Goal: Navigation & Orientation: Find specific page/section

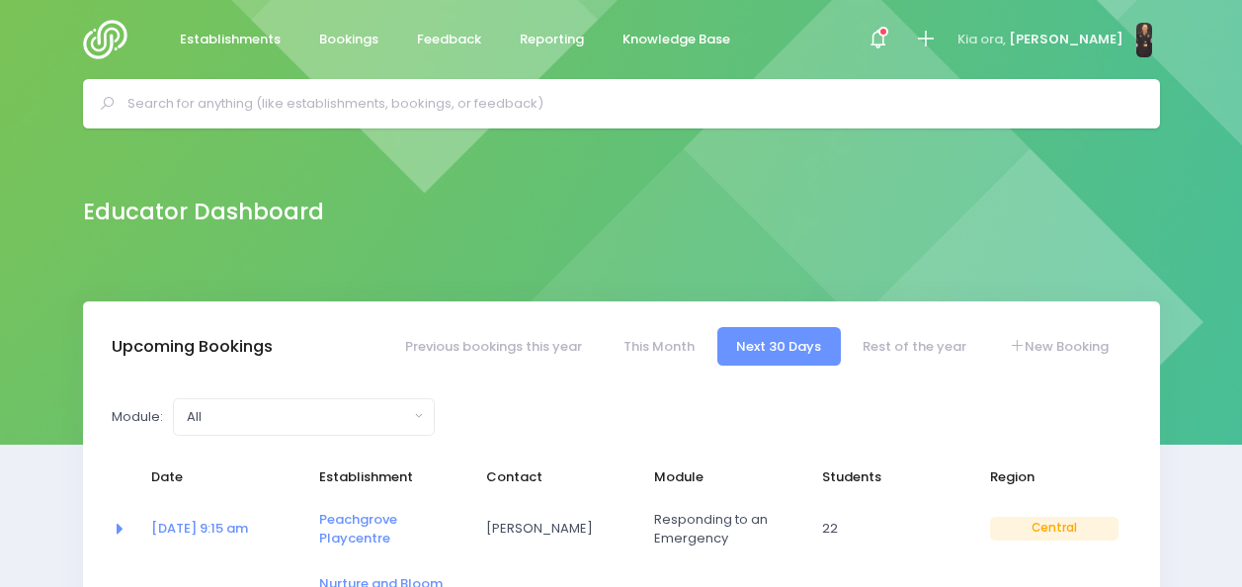
select select "5"
click at [587, 99] on input "text" at bounding box center [630, 104] width 1005 height 30
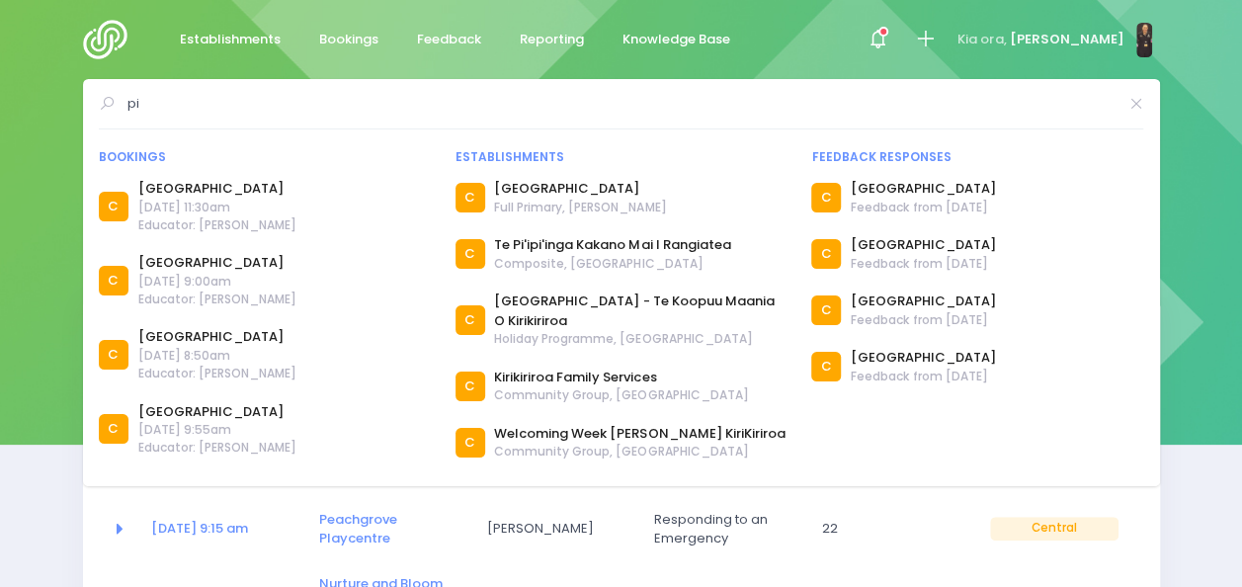
type input "p"
type input "t"
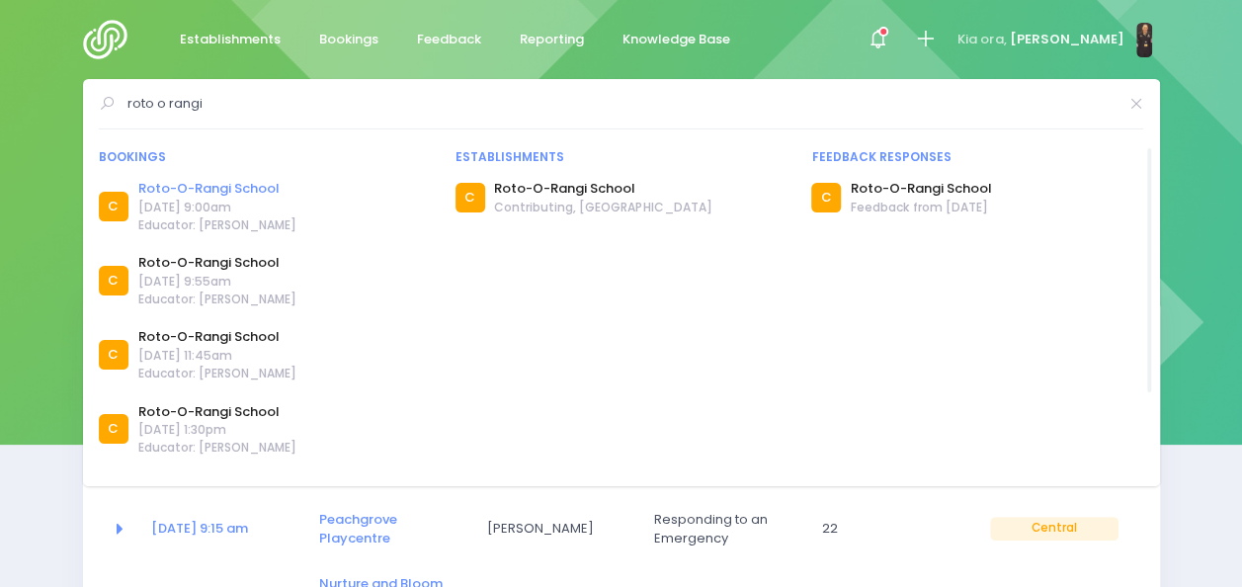
type input "roto o rangi"
click at [255, 191] on link "Roto-O-Rangi School" at bounding box center [217, 189] width 158 height 20
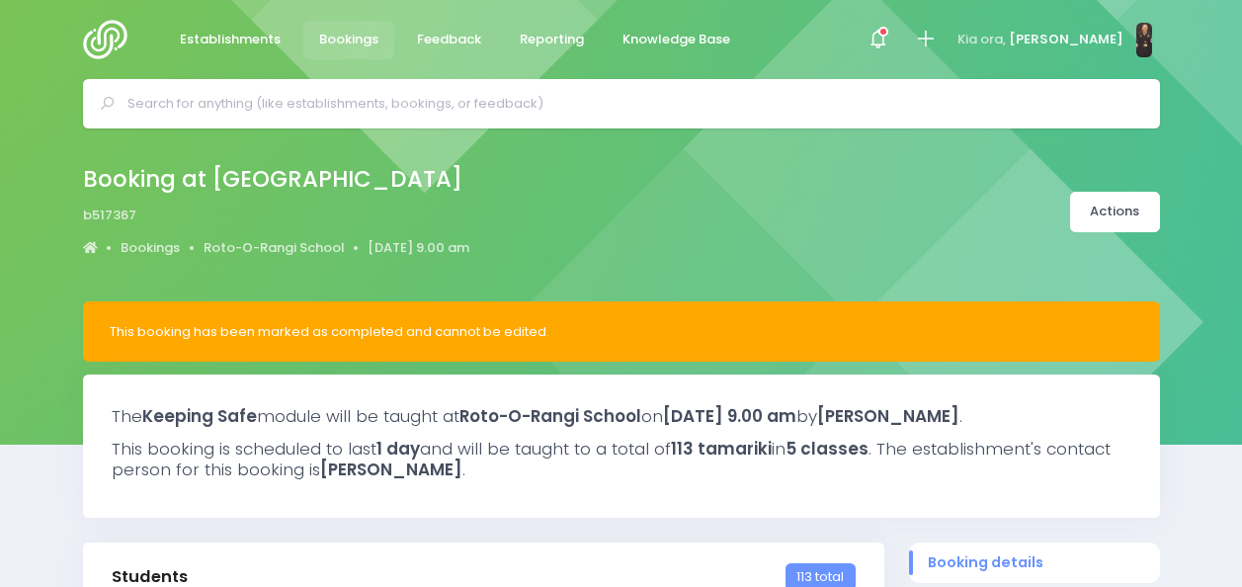
select select "5"
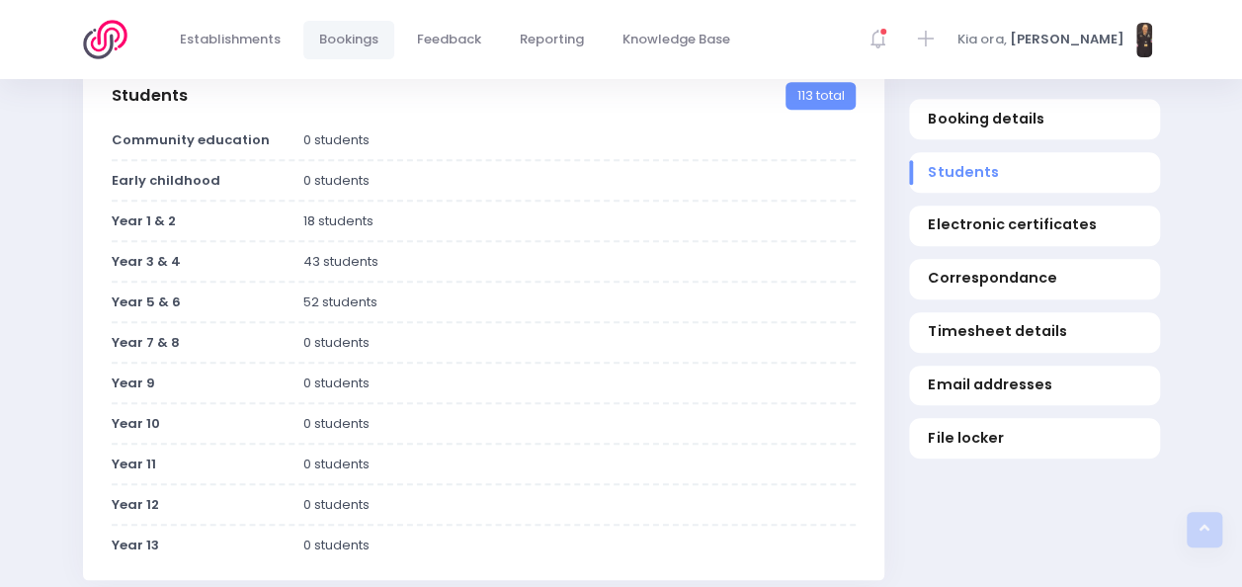
scroll to position [470, 0]
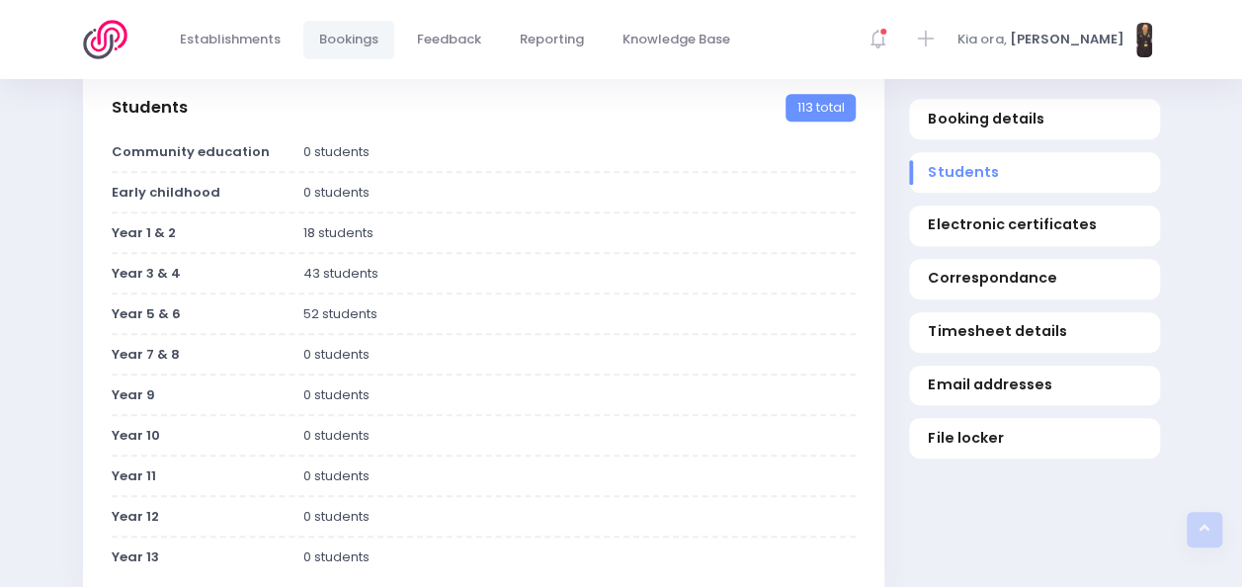
click at [488, 416] on div at bounding box center [484, 415] width 744 height 2
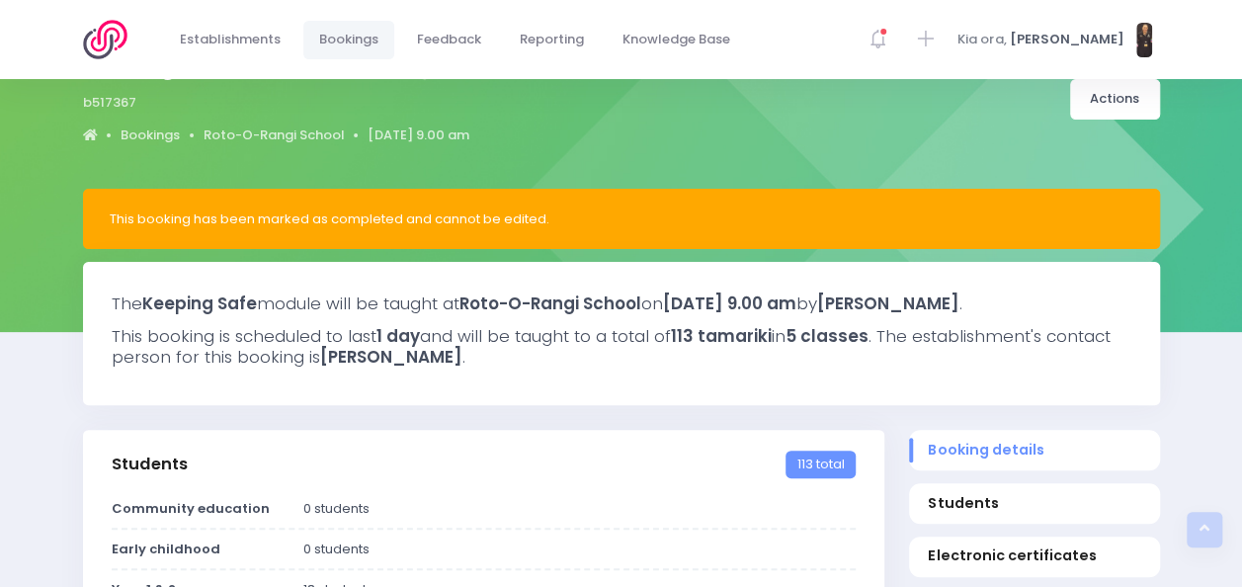
scroll to position [0, 0]
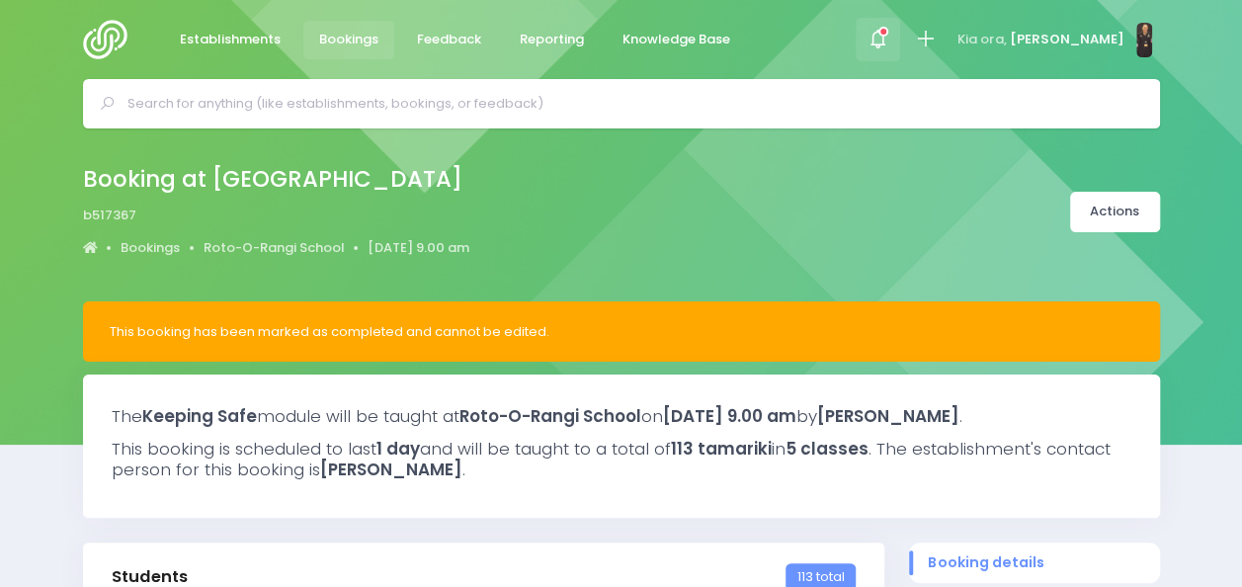
click at [890, 37] on icon at bounding box center [878, 39] width 23 height 23
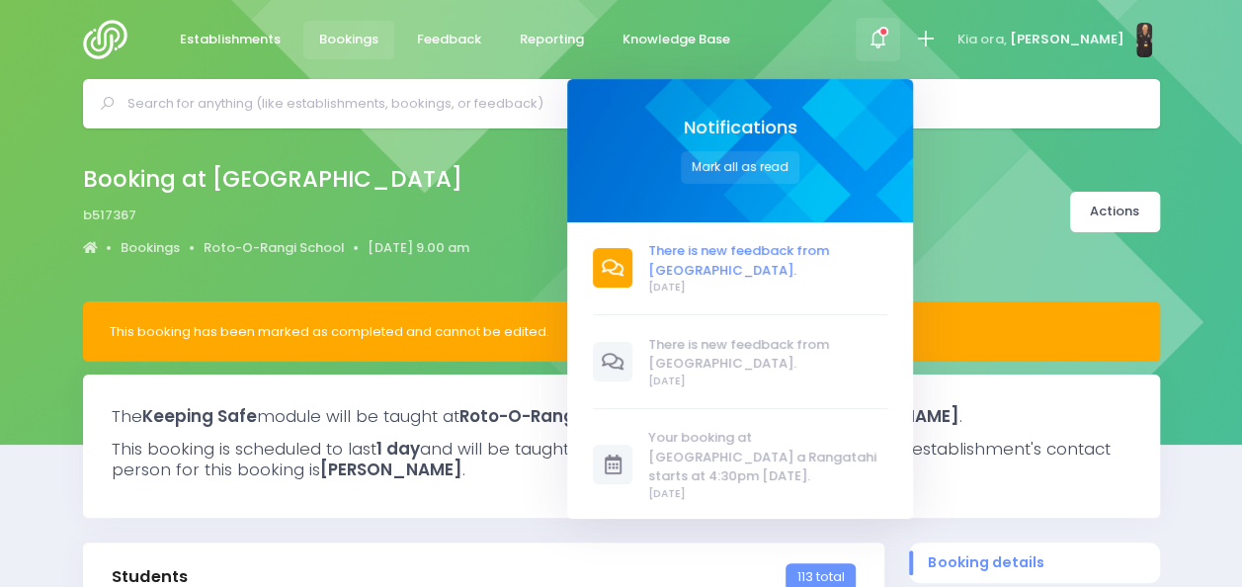
click at [781, 257] on span "There is new feedback from [GEOGRAPHIC_DATA]." at bounding box center [767, 260] width 239 height 39
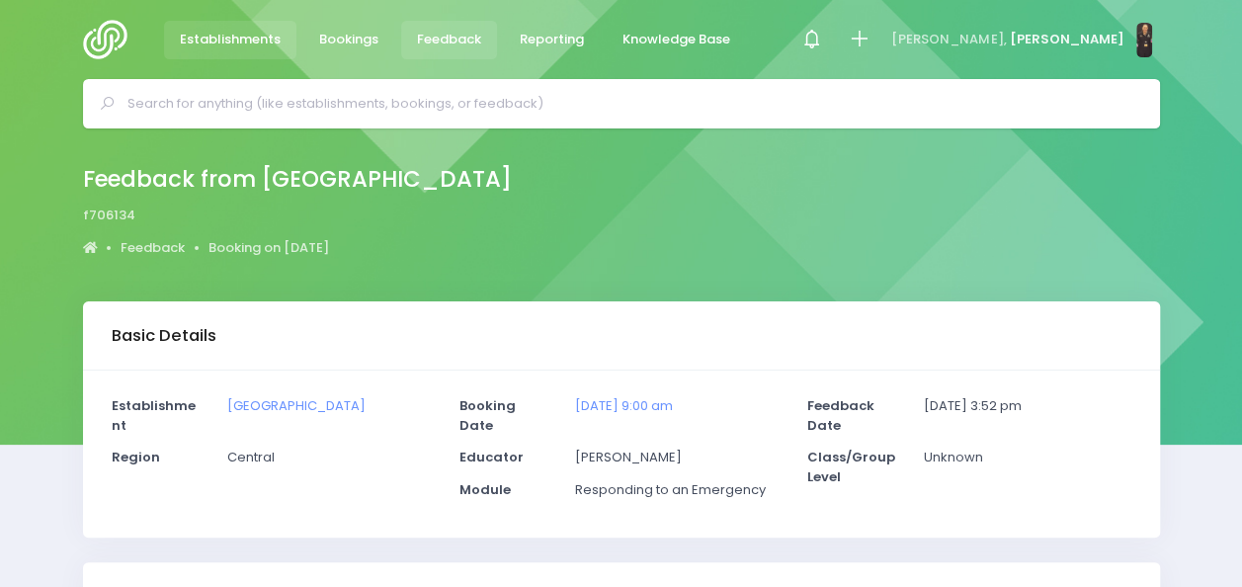
click at [269, 32] on span "Establishments" at bounding box center [230, 40] width 101 height 20
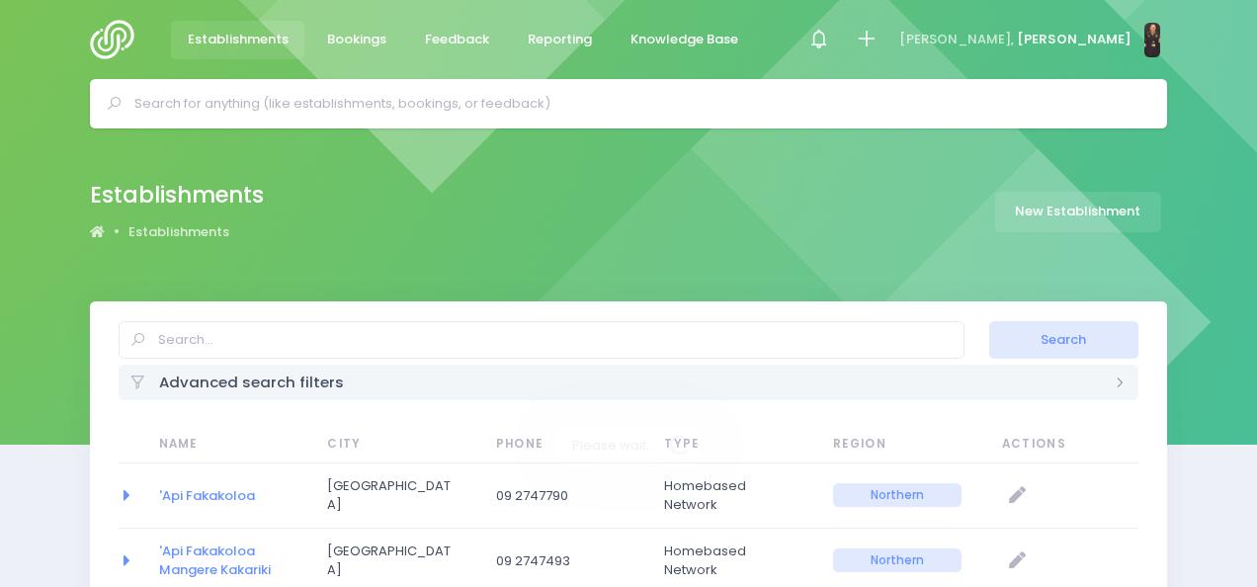
select select "20"
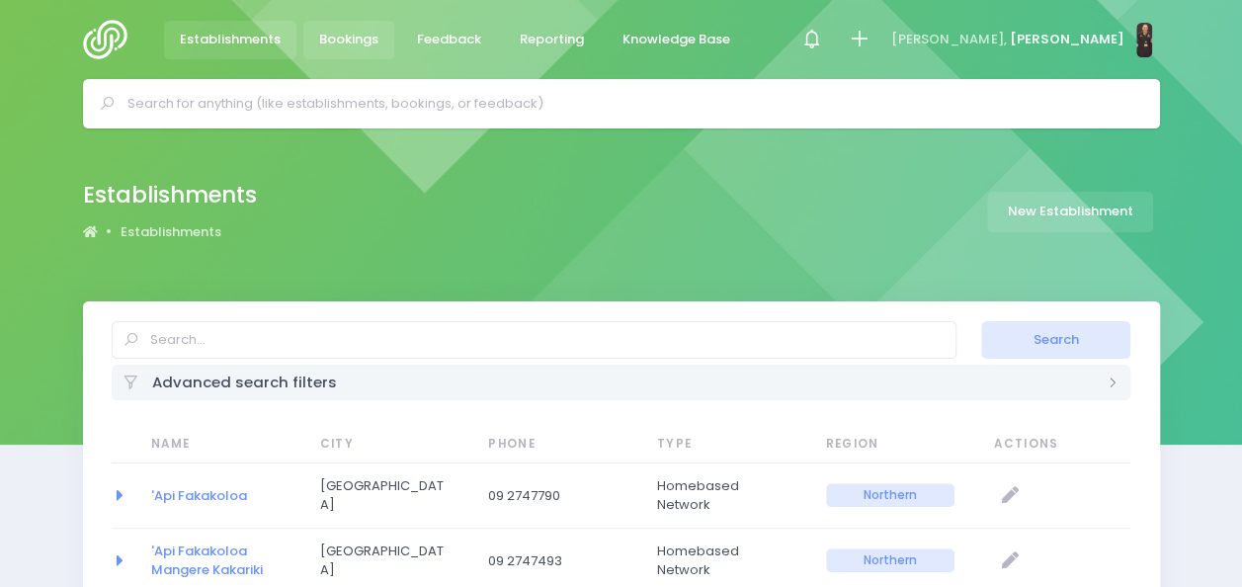
click at [331, 42] on span "Bookings" at bounding box center [348, 40] width 59 height 20
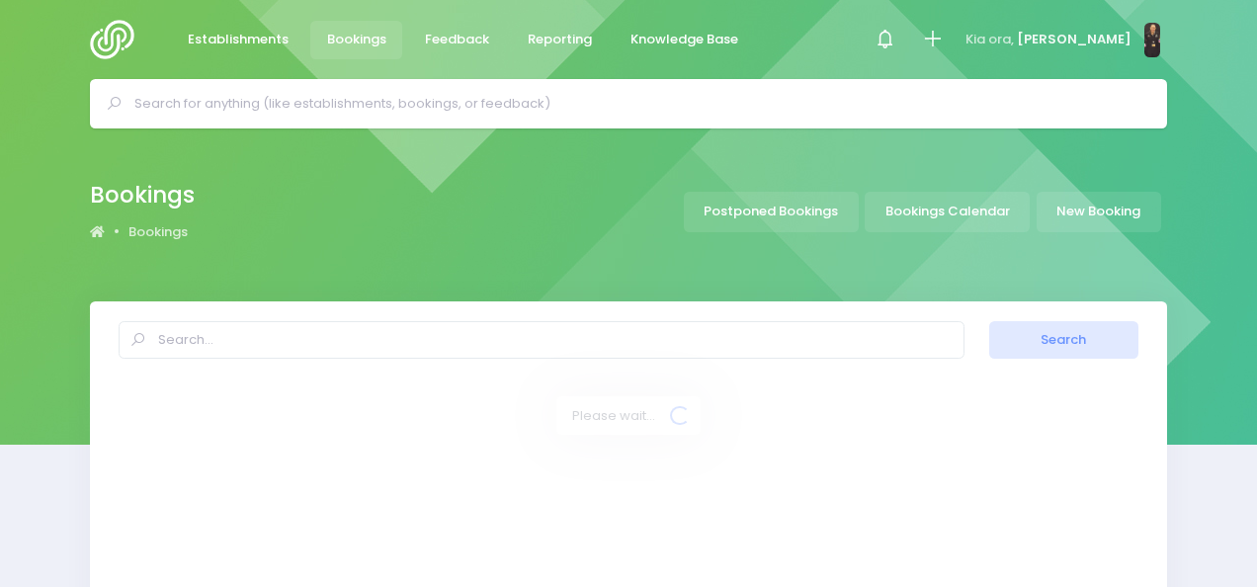
select select "20"
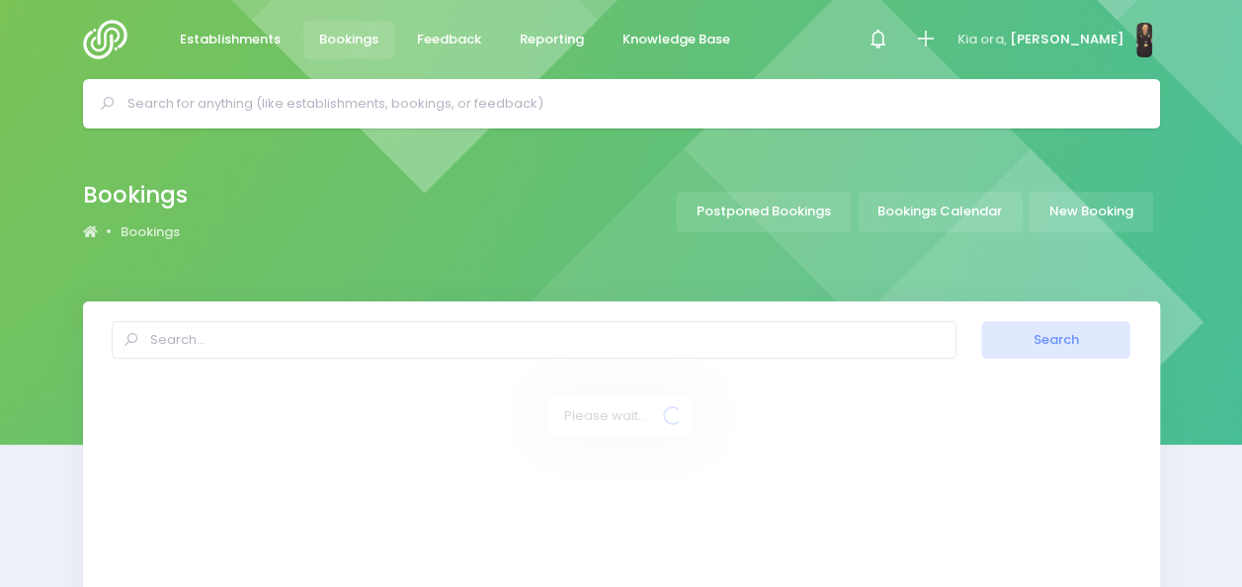
select select "20"
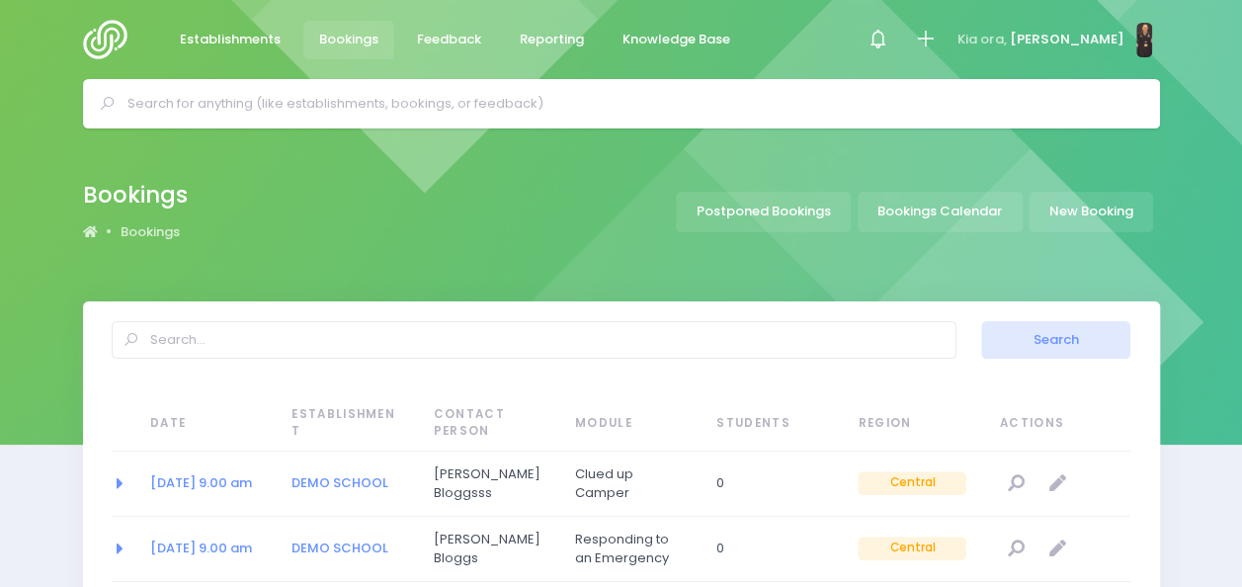
click at [107, 34] on img at bounding box center [111, 40] width 56 height 40
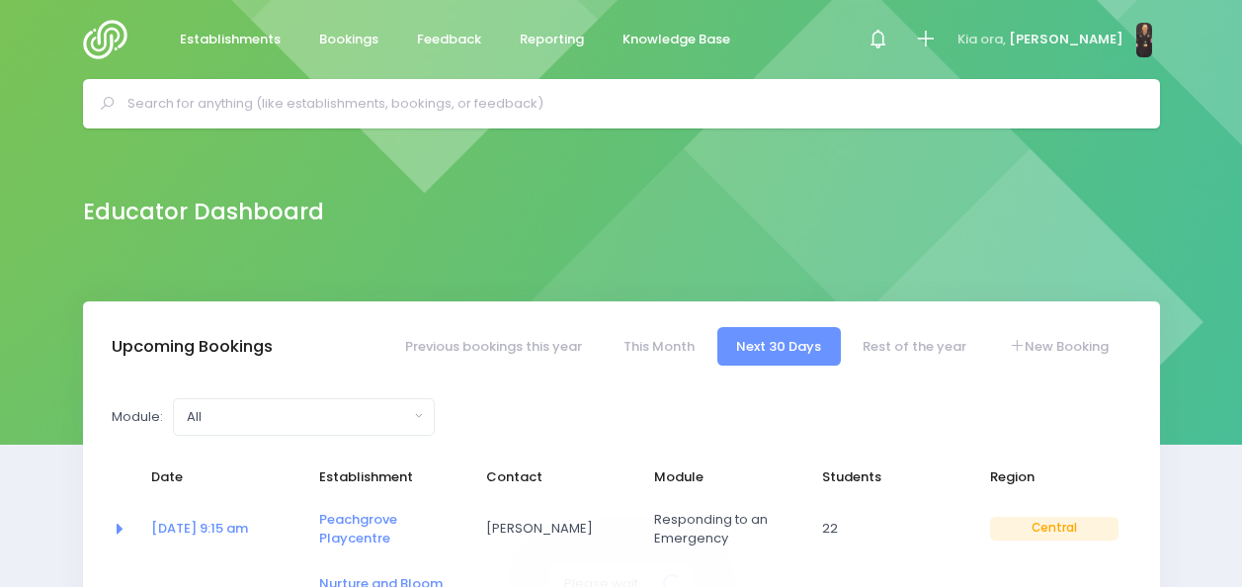
select select "5"
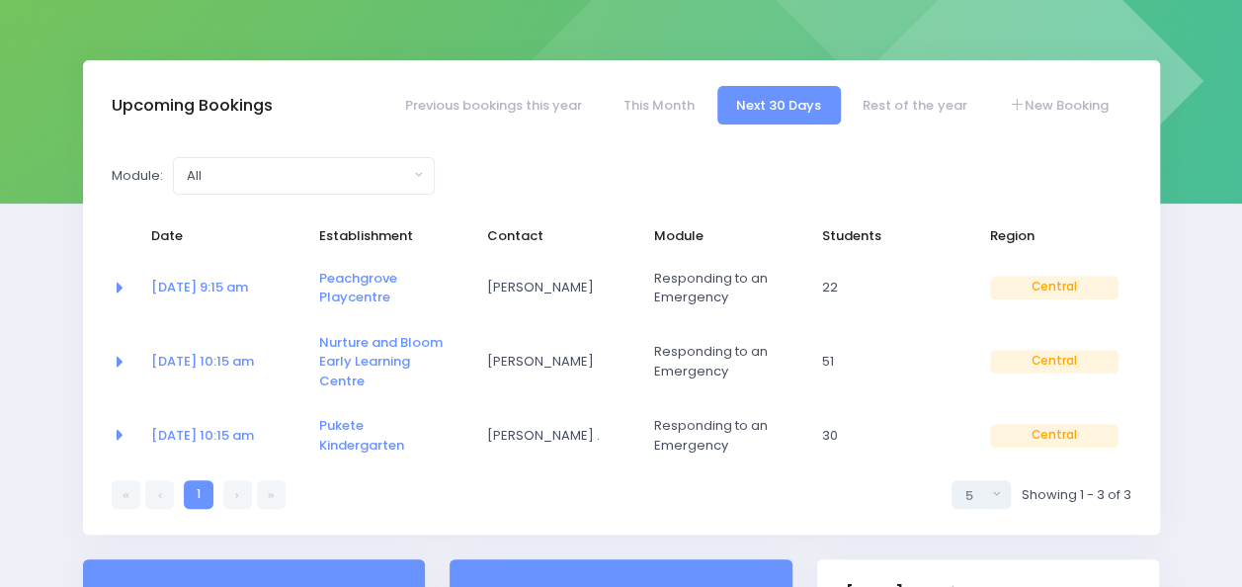
scroll to position [242, 0]
click at [288, 306] on td "01 Sep at 9:15 am" at bounding box center [222, 287] width 168 height 64
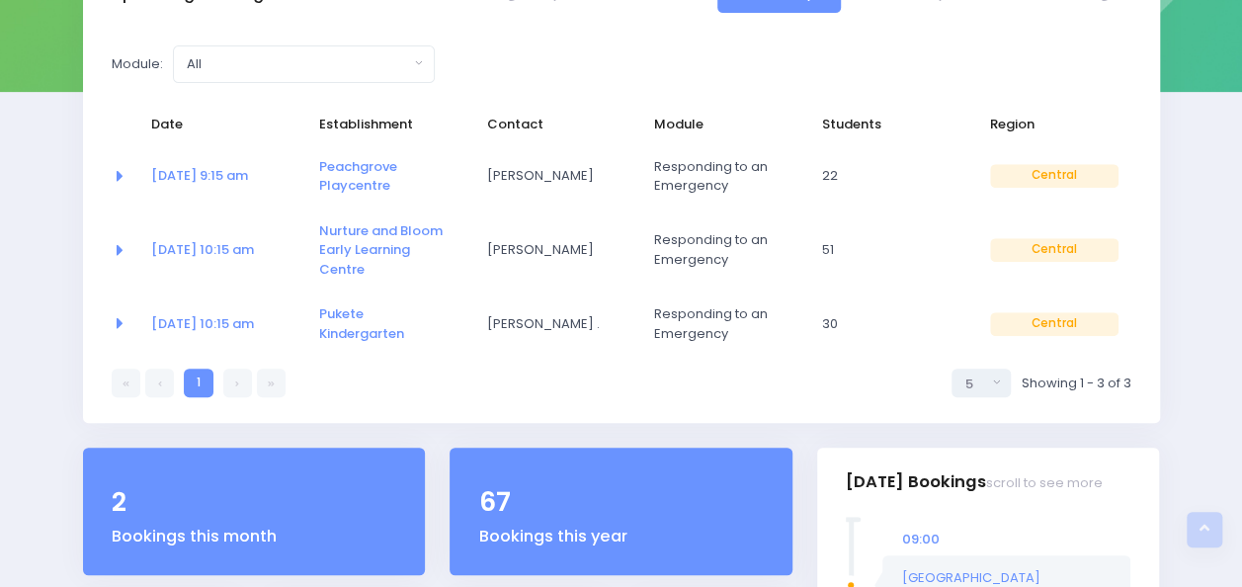
scroll to position [181, 0]
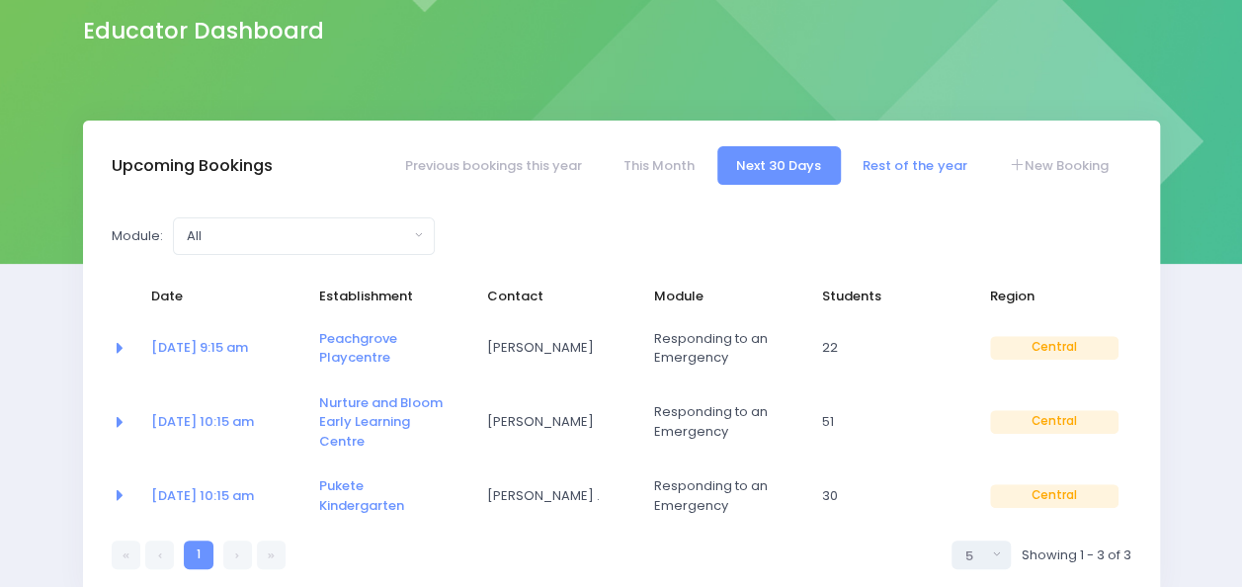
click at [890, 167] on link "Rest of the year" at bounding box center [915, 165] width 142 height 39
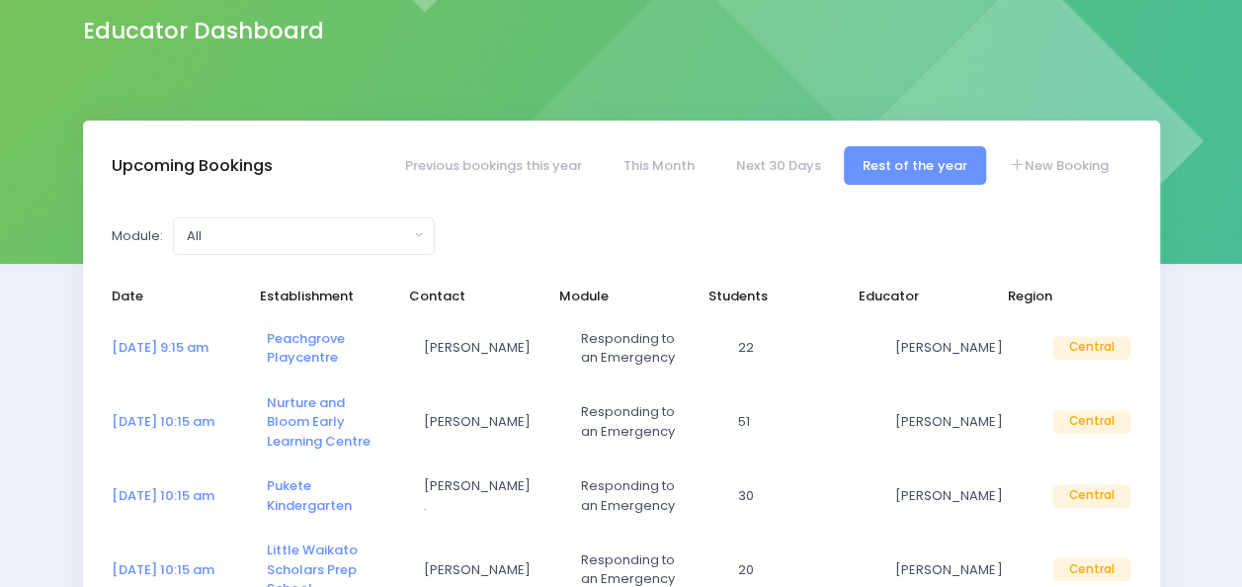
select select "5"
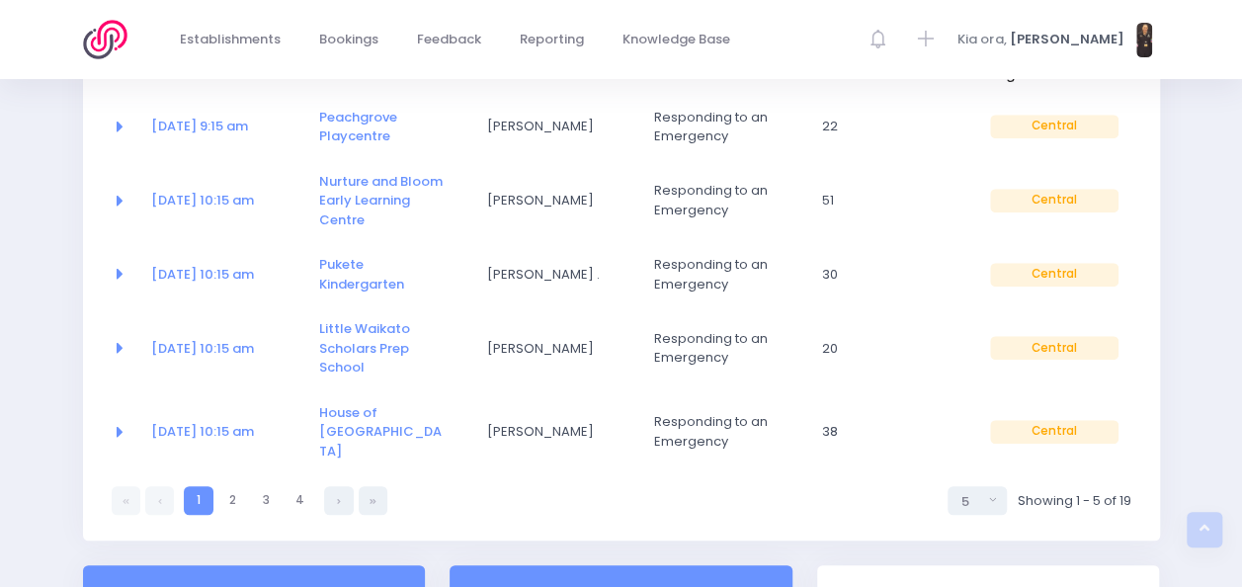
scroll to position [405, 0]
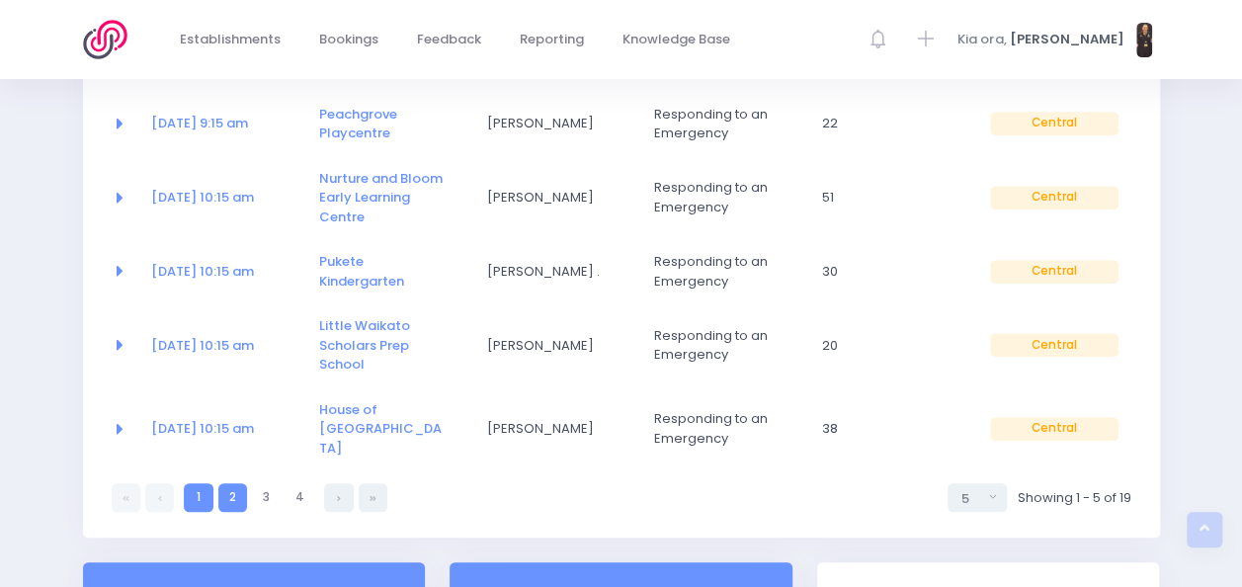
click at [227, 483] on link "2" at bounding box center [232, 497] width 29 height 29
select select "5"
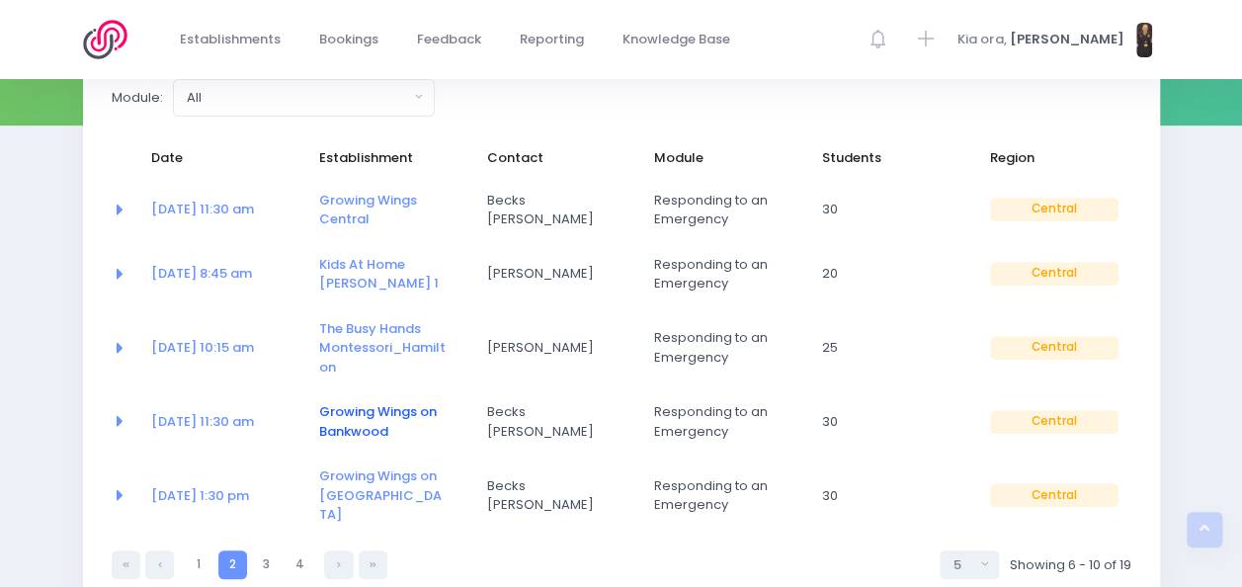
scroll to position [323, 0]
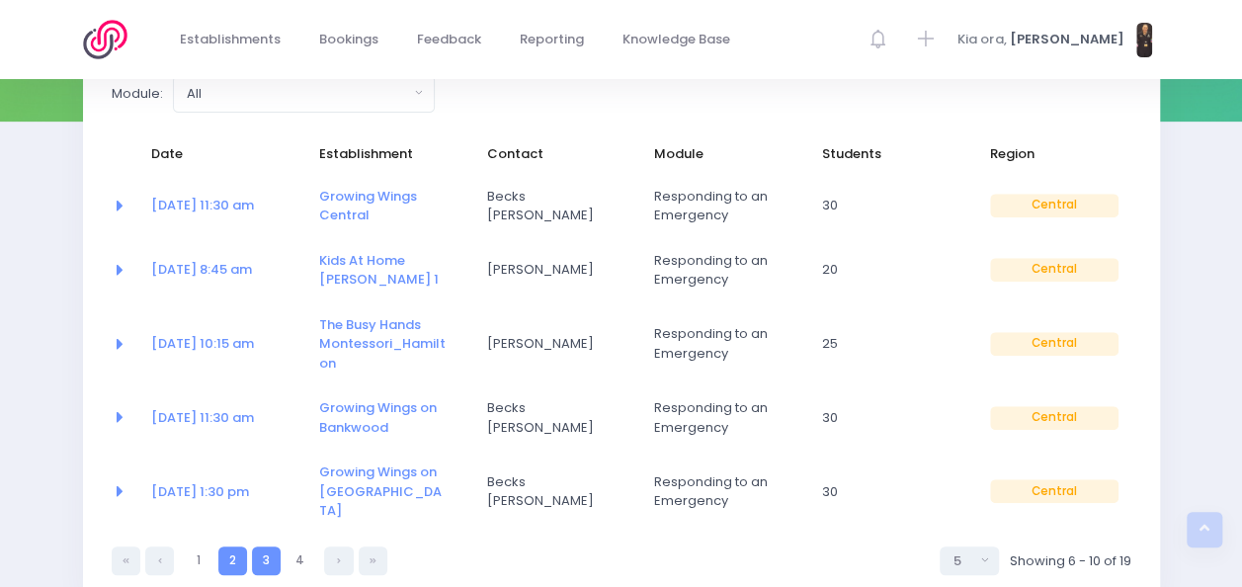
click at [266, 547] on link "3" at bounding box center [266, 561] width 29 height 29
select select "5"
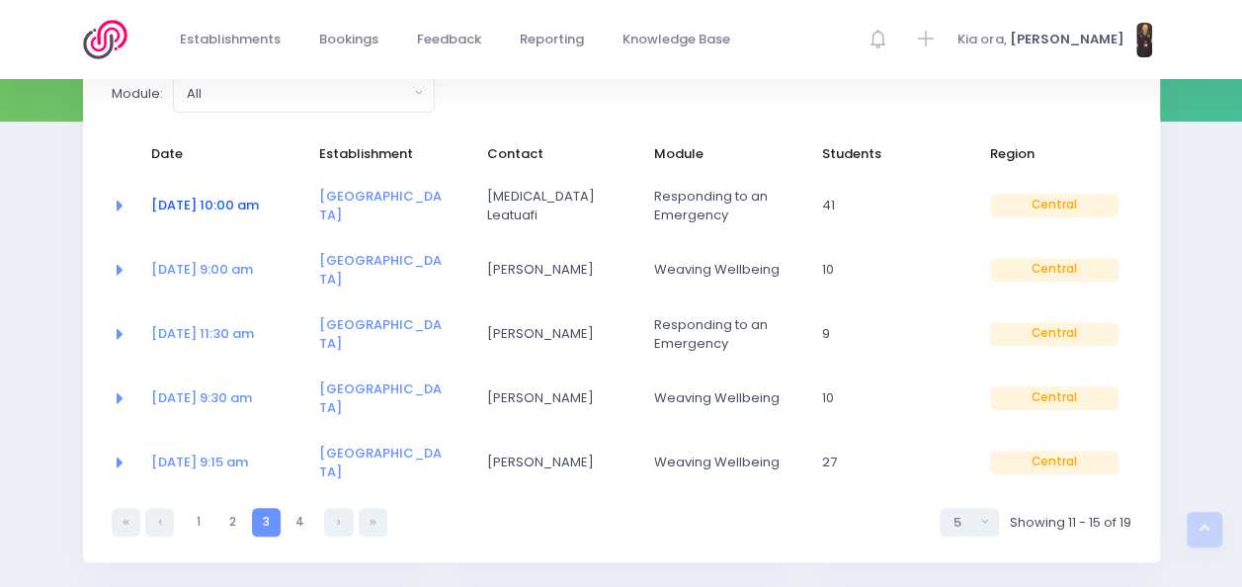
click at [258, 204] on link "06 Oct at 10:00 am" at bounding box center [205, 205] width 108 height 19
click at [238, 268] on link "07 Oct at 9:00 am" at bounding box center [202, 269] width 102 height 19
click at [194, 334] on link "07 Oct at 11:30 am" at bounding box center [202, 333] width 103 height 19
click at [358, 391] on link "Kinohaku School" at bounding box center [380, 399] width 123 height 39
click at [290, 508] on link "4" at bounding box center [300, 522] width 29 height 29
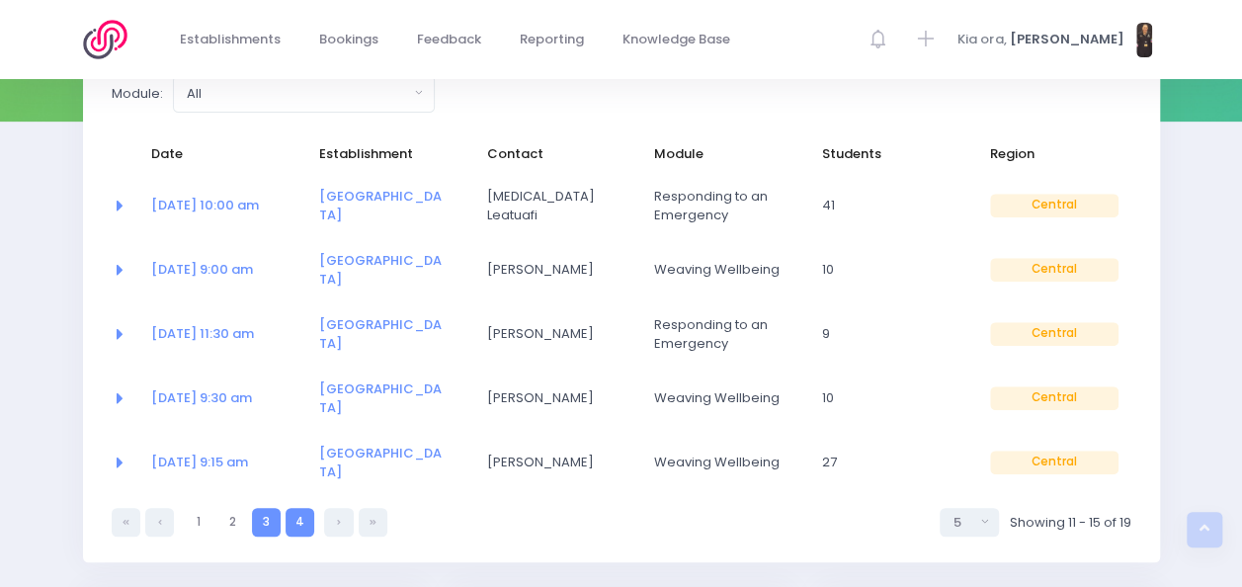
select select "5"
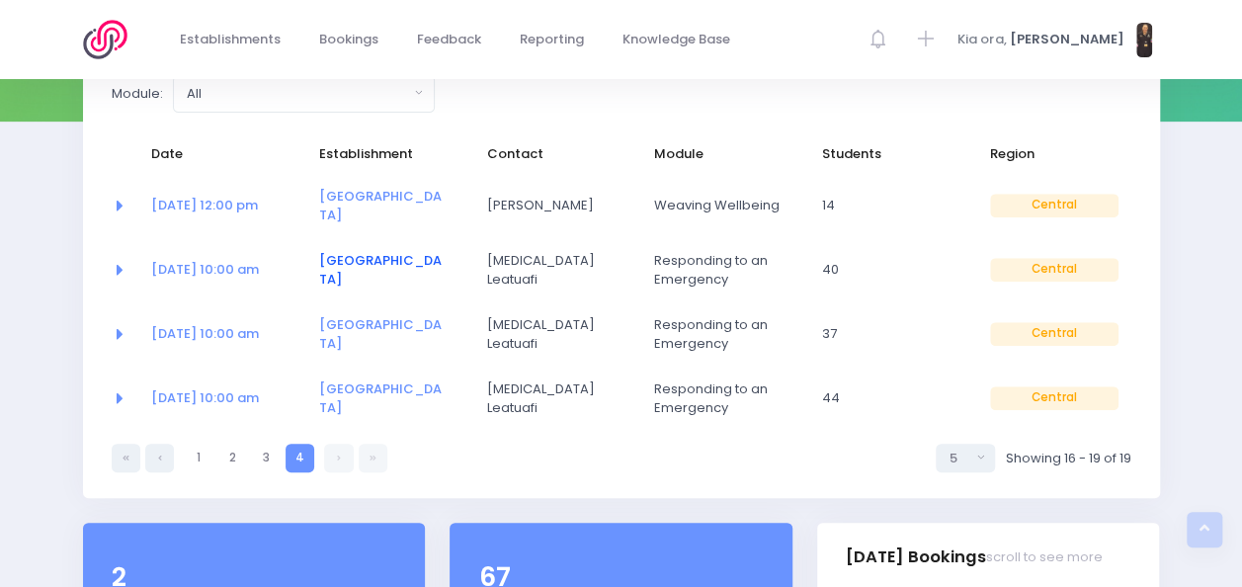
click at [358, 253] on link "Turaki School" at bounding box center [380, 270] width 123 height 39
click at [202, 260] on link "13 Oct at 10:00 am" at bounding box center [205, 269] width 108 height 19
click at [179, 324] on link "20 Oct at 10:00 am" at bounding box center [205, 333] width 108 height 19
click at [178, 260] on link "13 Oct at 10:00 am" at bounding box center [205, 269] width 108 height 19
click at [202, 388] on link "03 Nov at 10:00 am" at bounding box center [205, 397] width 108 height 19
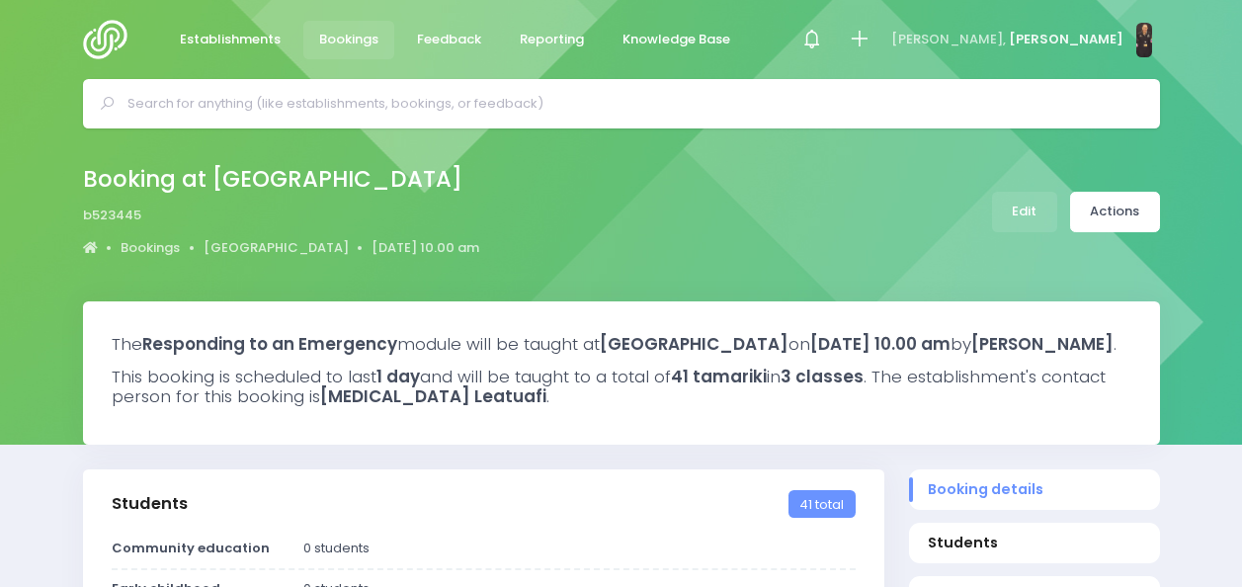
select select "5"
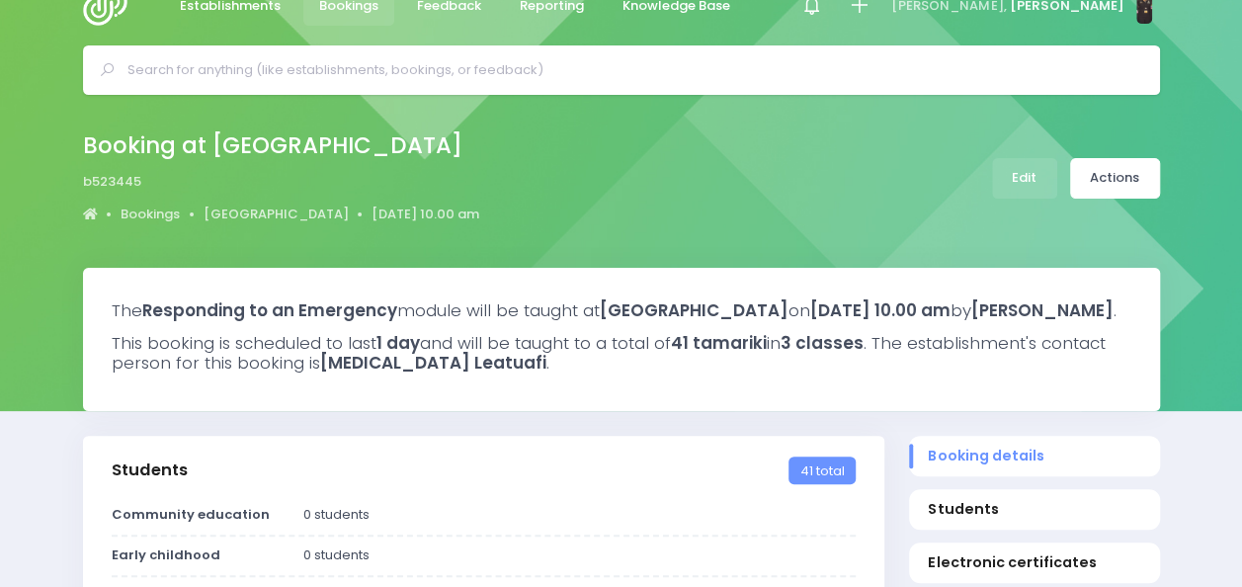
scroll to position [25, 0]
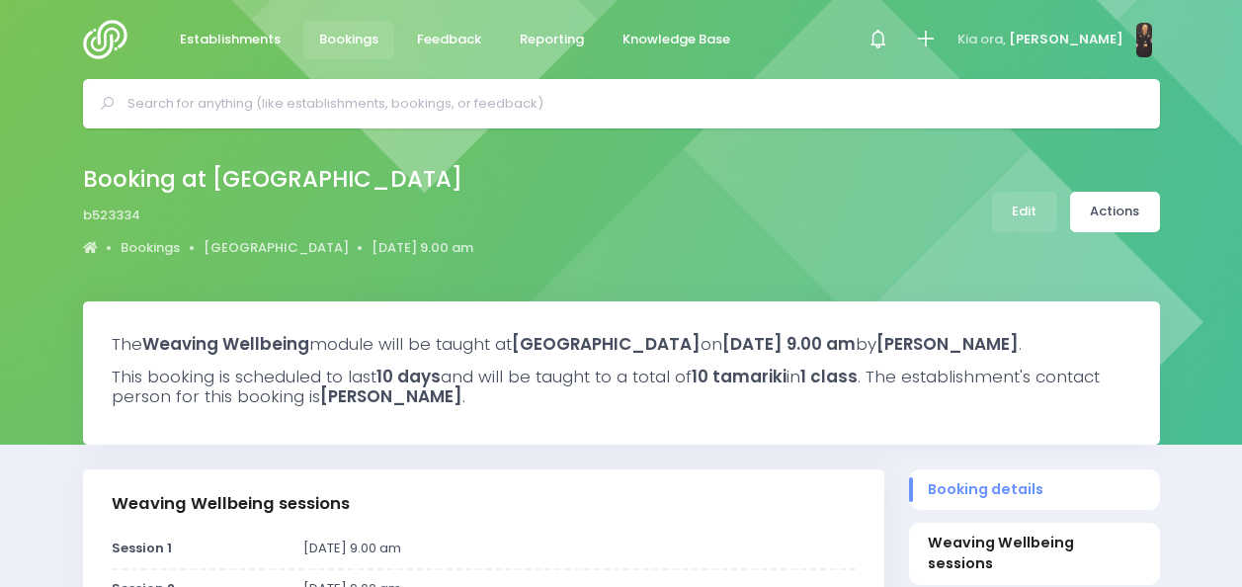
select select "5"
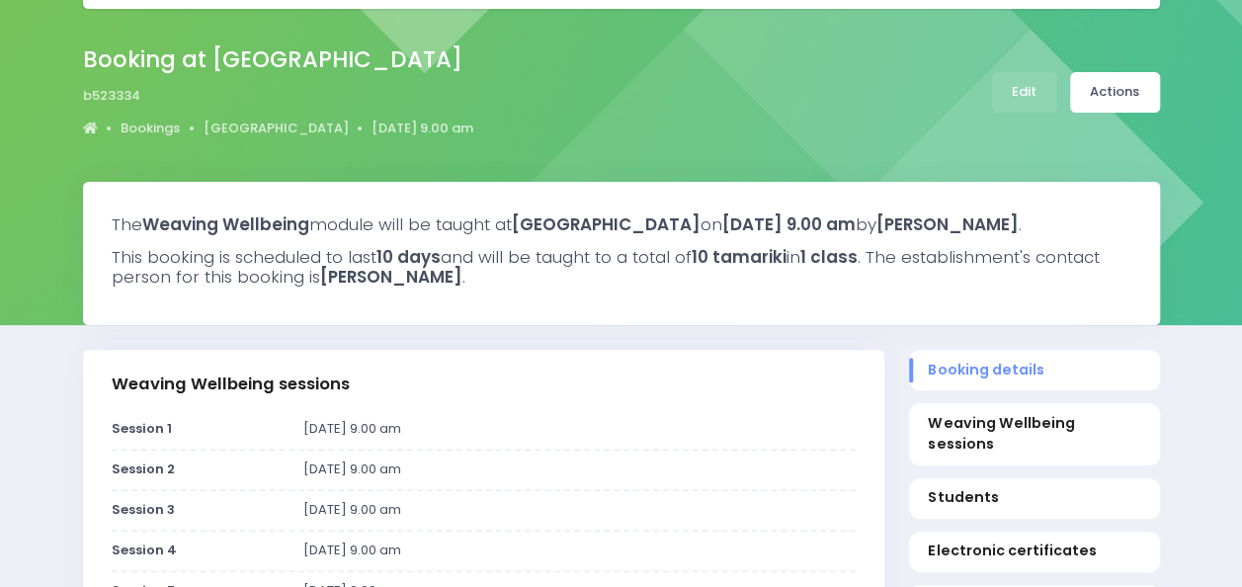
scroll to position [121, 0]
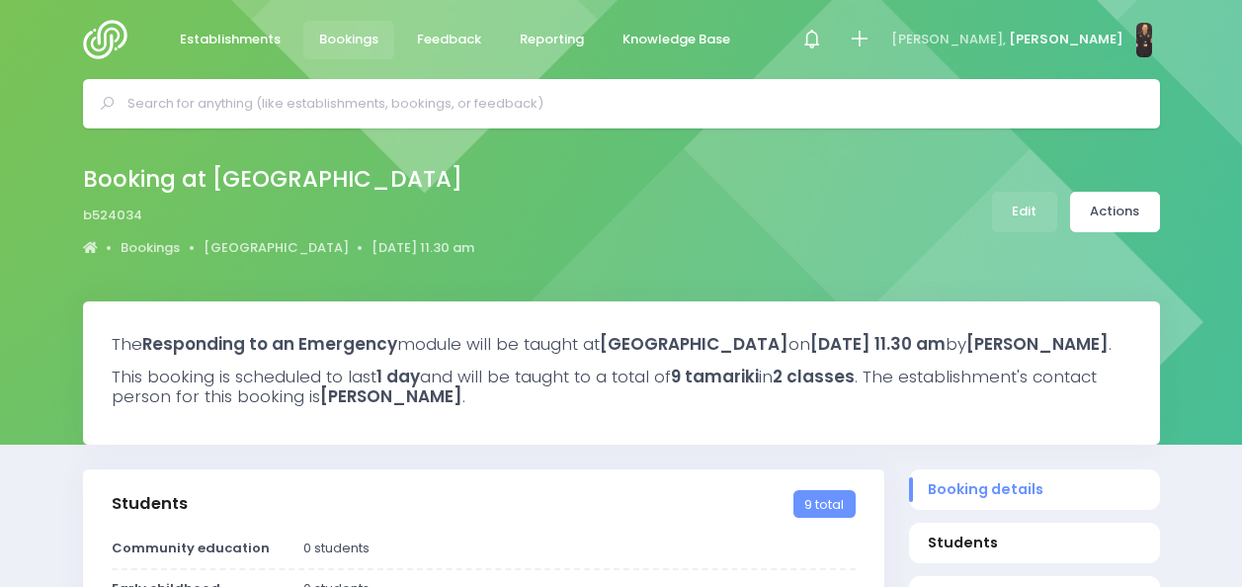
select select "5"
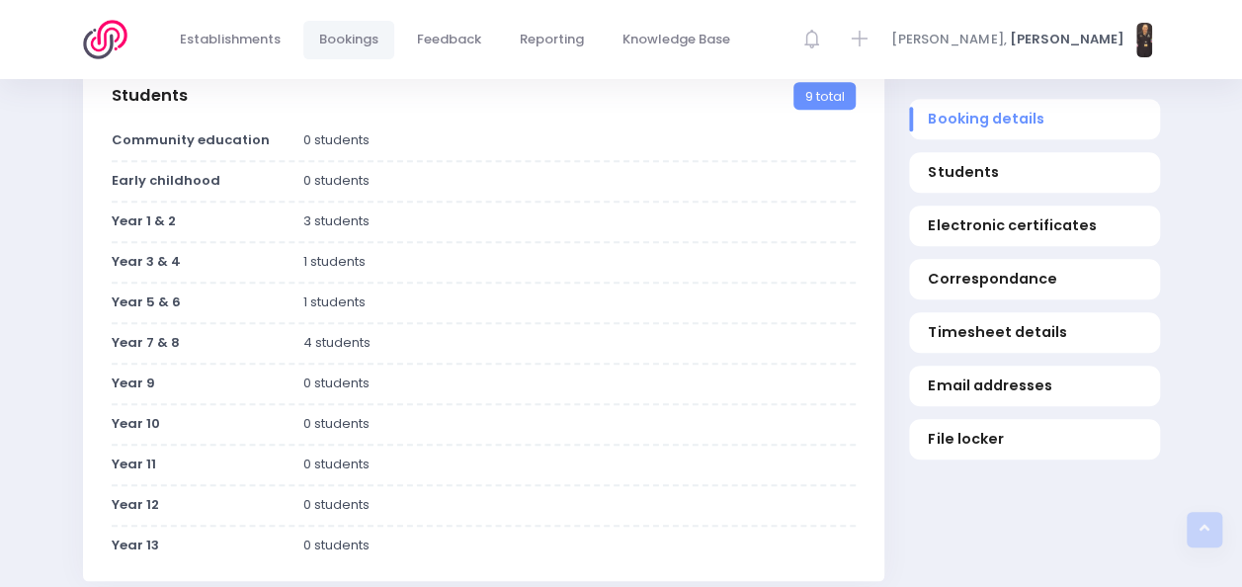
scroll to position [409, 0]
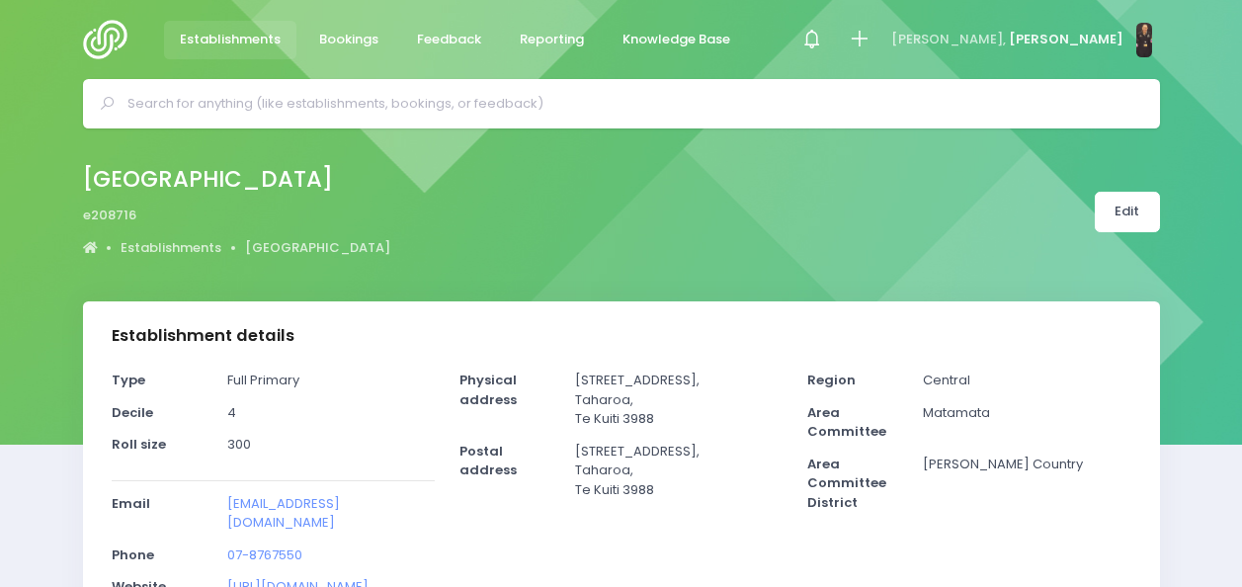
select select "5"
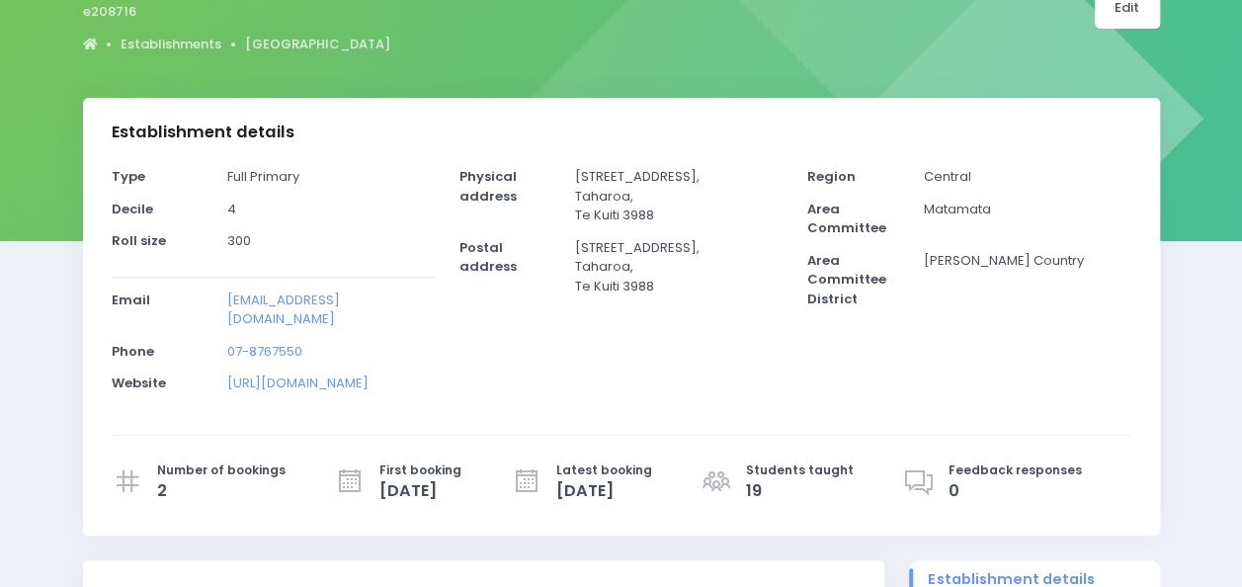
scroll to position [219, 0]
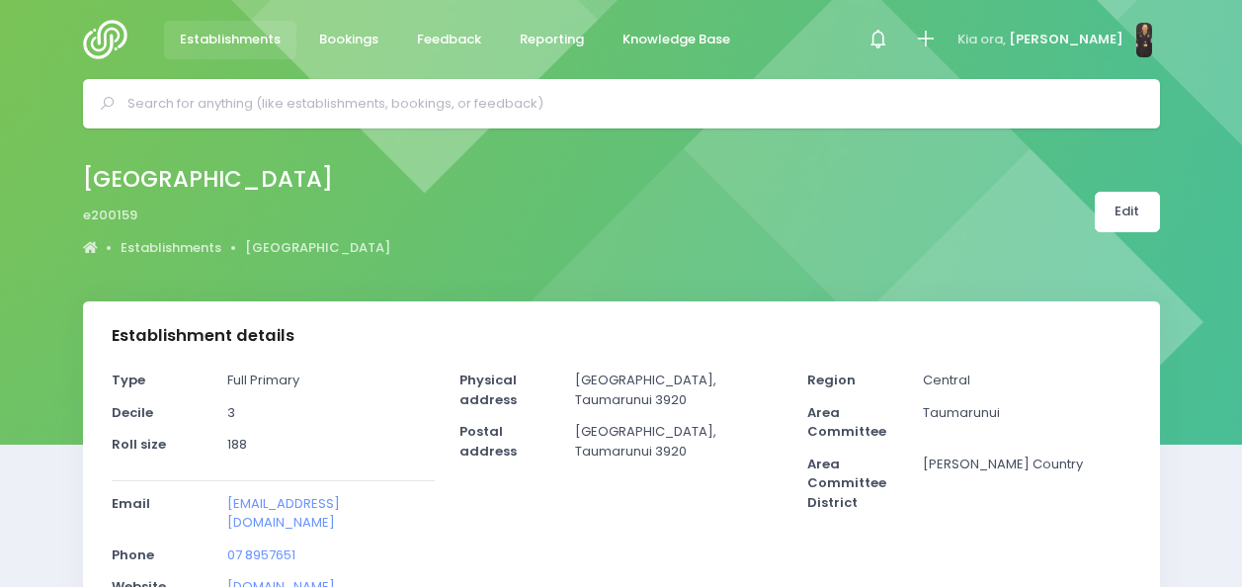
select select "5"
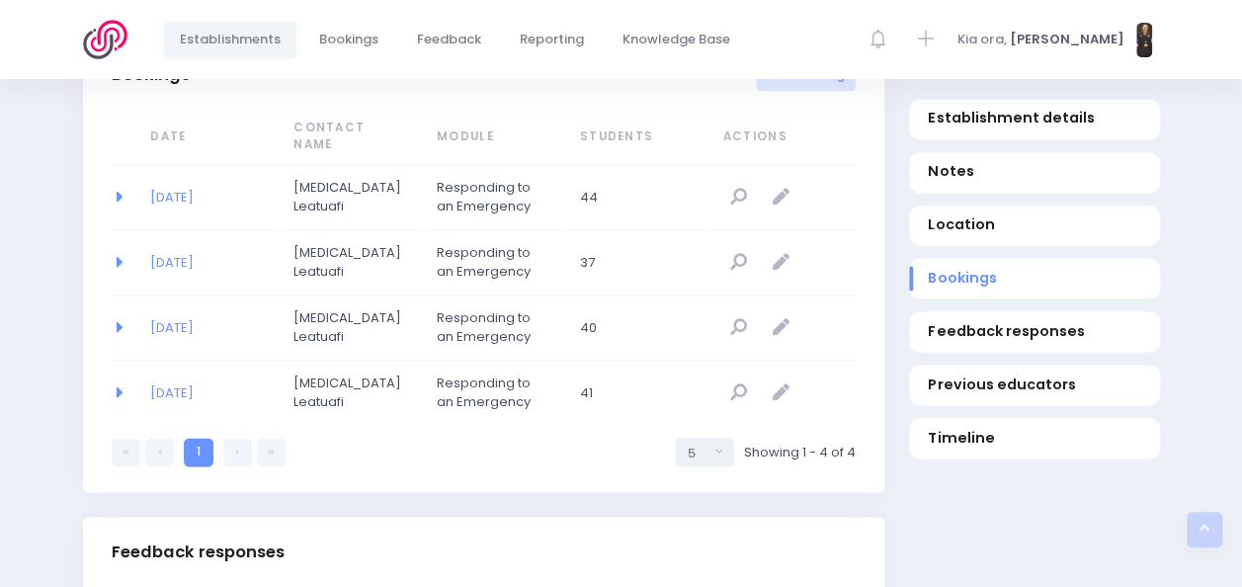
scroll to position [1365, 0]
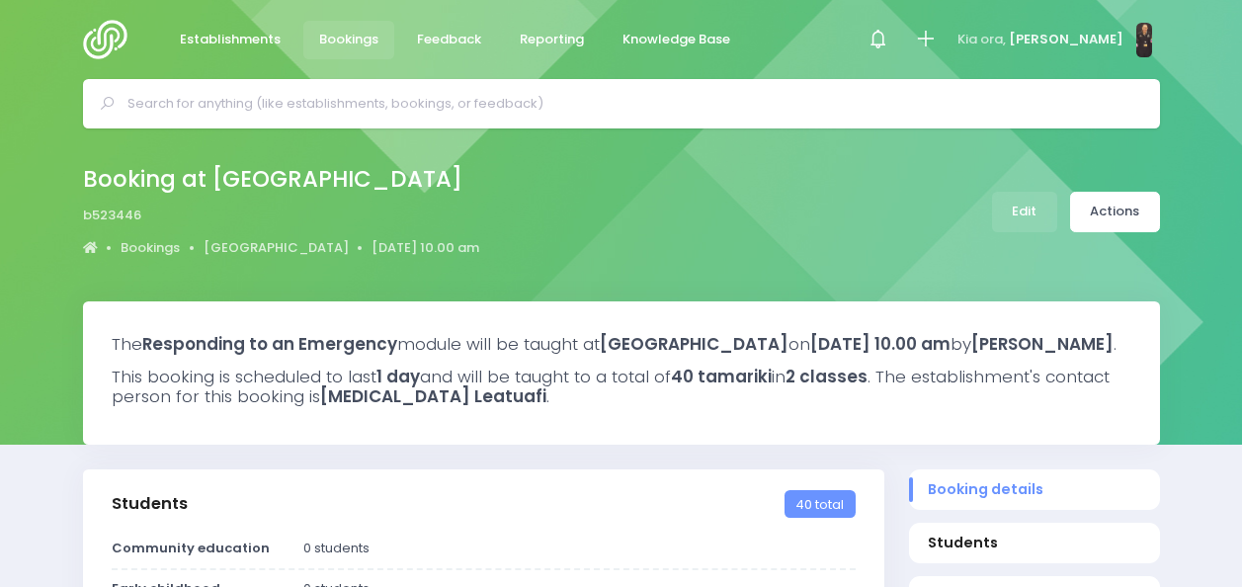
select select "5"
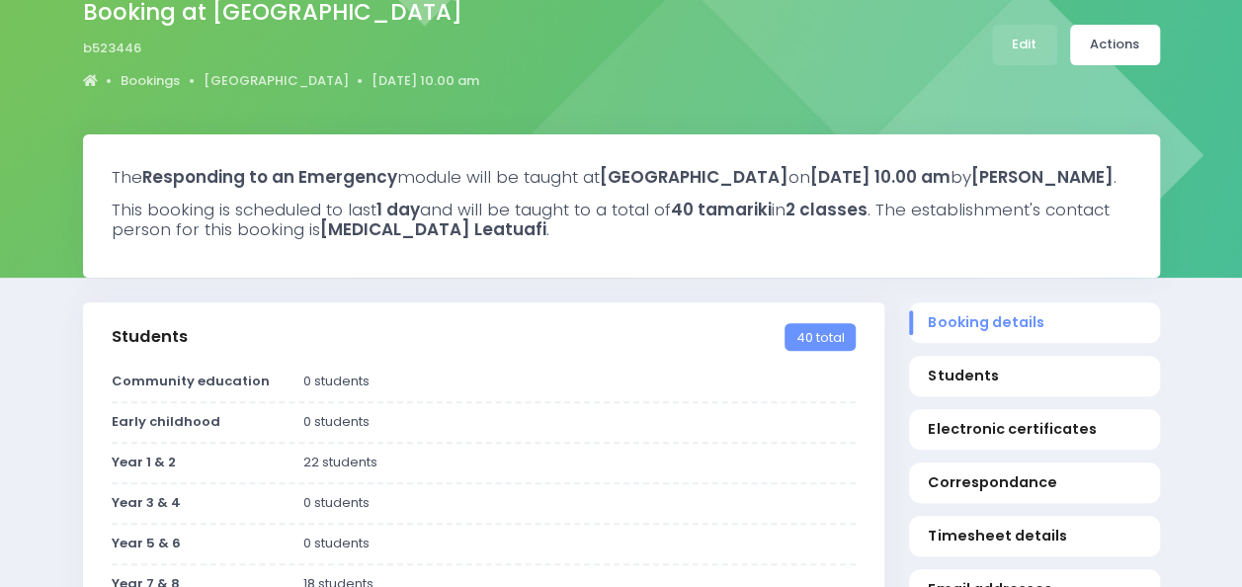
scroll to position [149, 0]
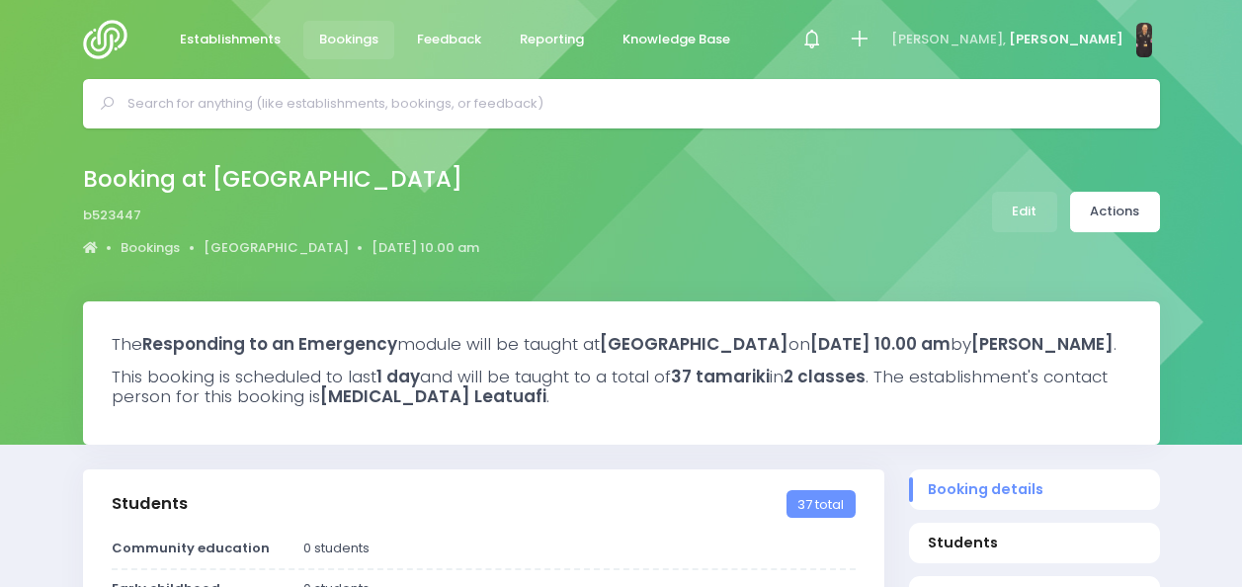
select select "5"
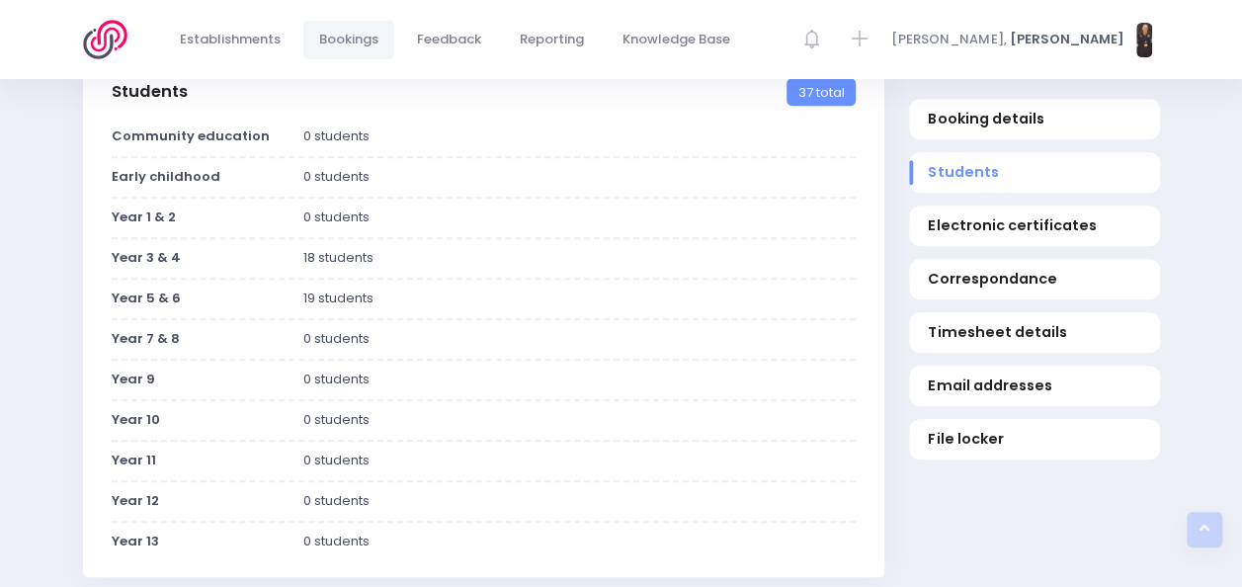
scroll to position [410, 0]
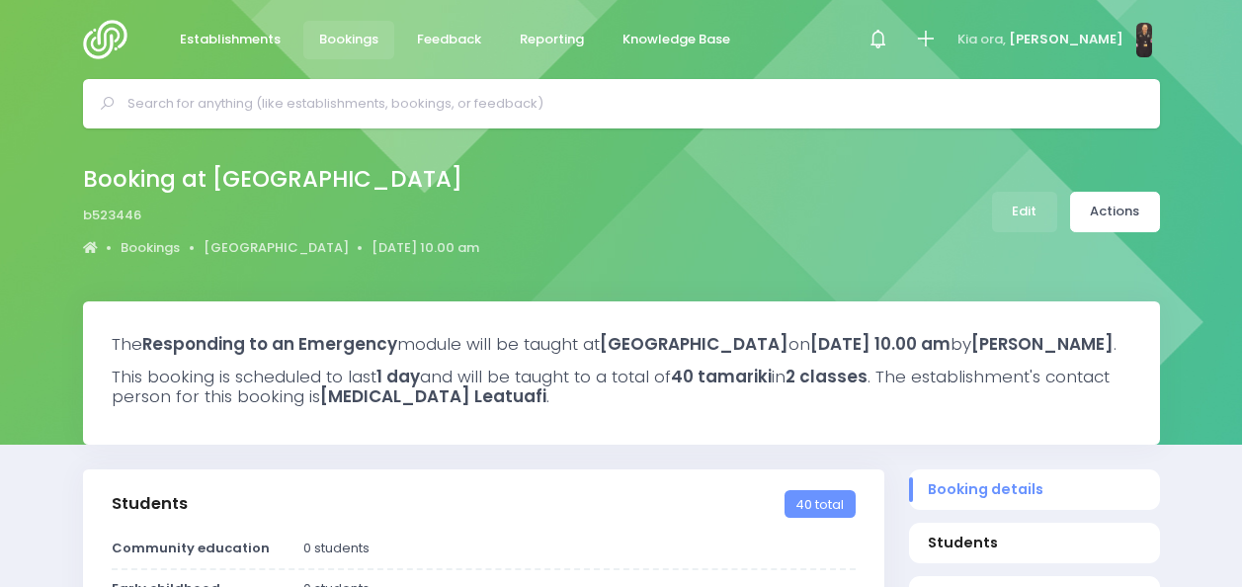
select select "5"
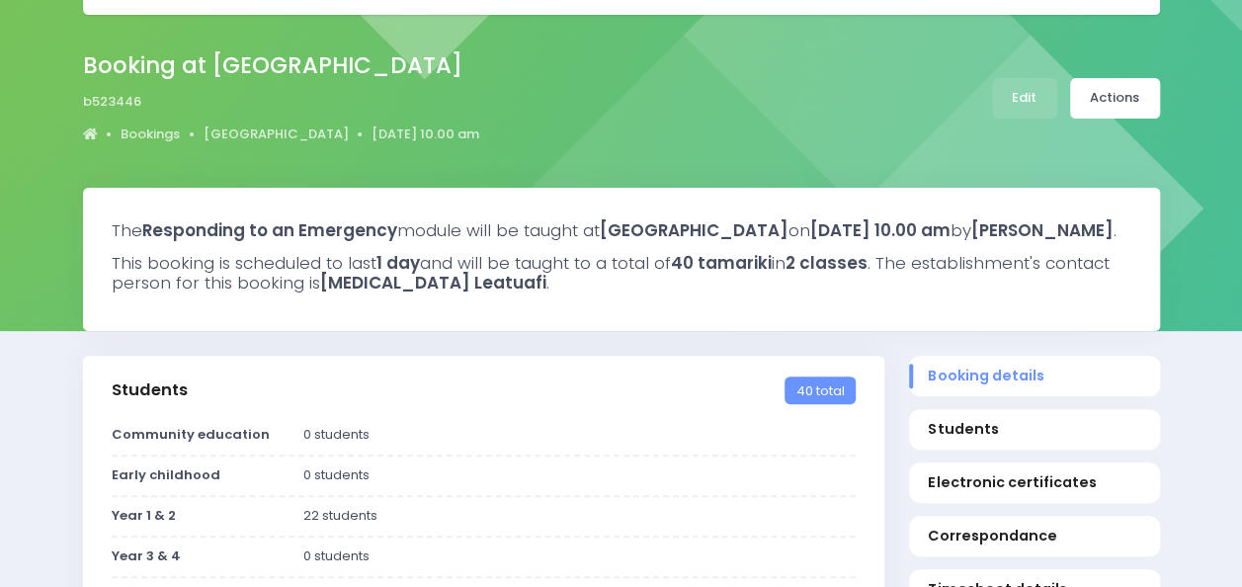
scroll to position [107, 0]
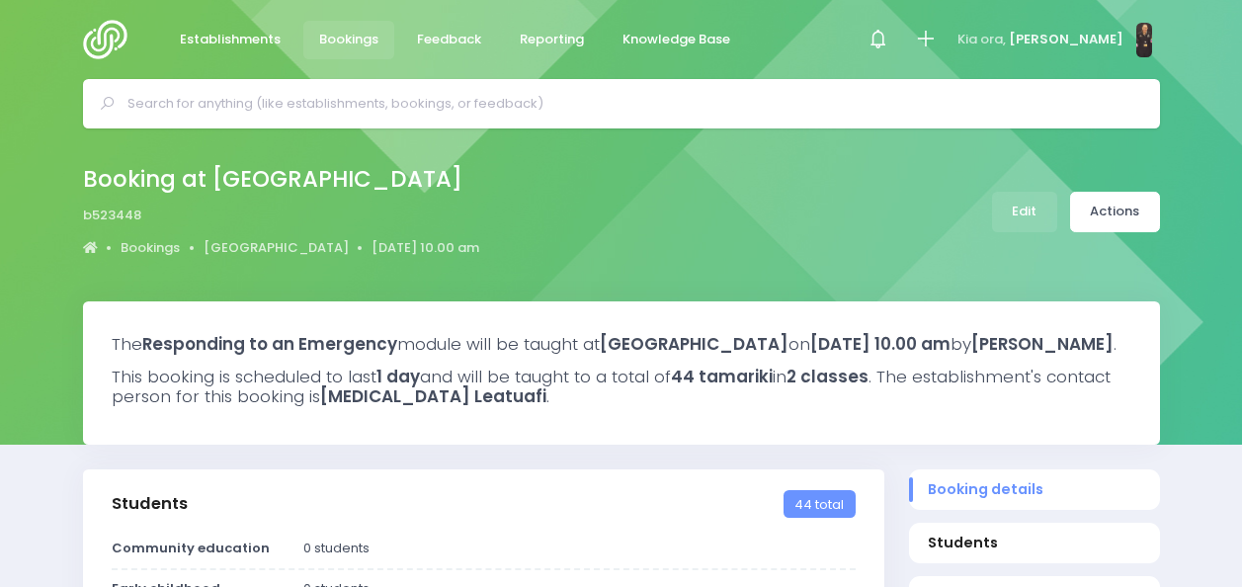
select select "5"
click at [478, 90] on input "text" at bounding box center [630, 104] width 1005 height 30
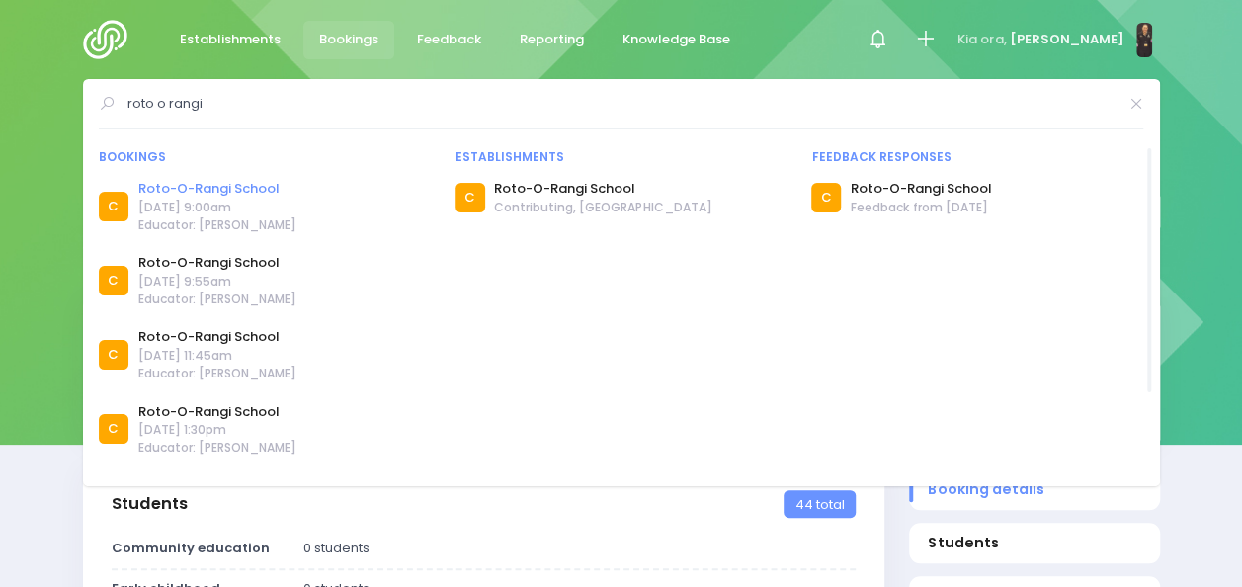
type input "roto o rangi"
click at [239, 192] on link "Roto-O-Rangi School" at bounding box center [217, 189] width 158 height 20
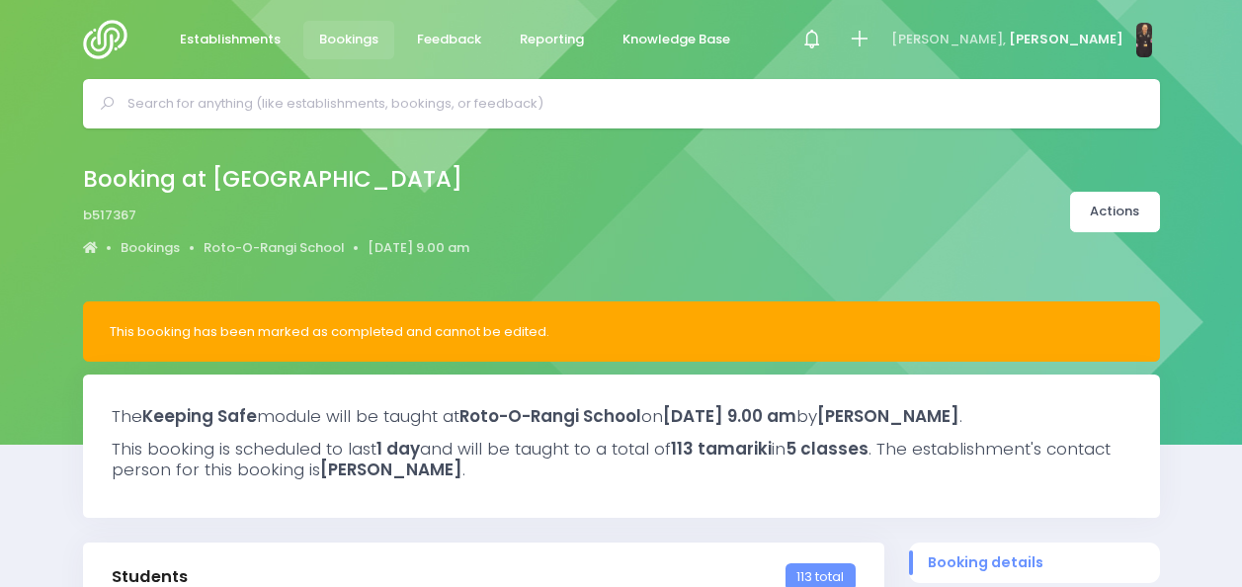
select select "5"
click at [229, 36] on span "Establishments" at bounding box center [230, 40] width 101 height 20
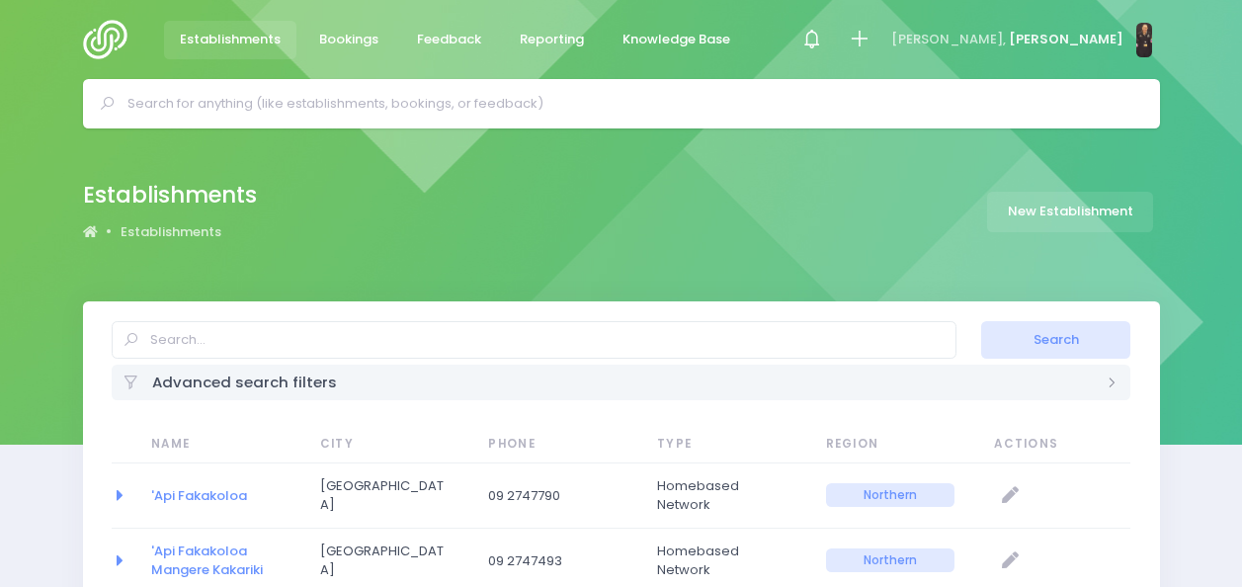
select select "20"
click at [346, 49] on link "Bookings" at bounding box center [349, 40] width 92 height 39
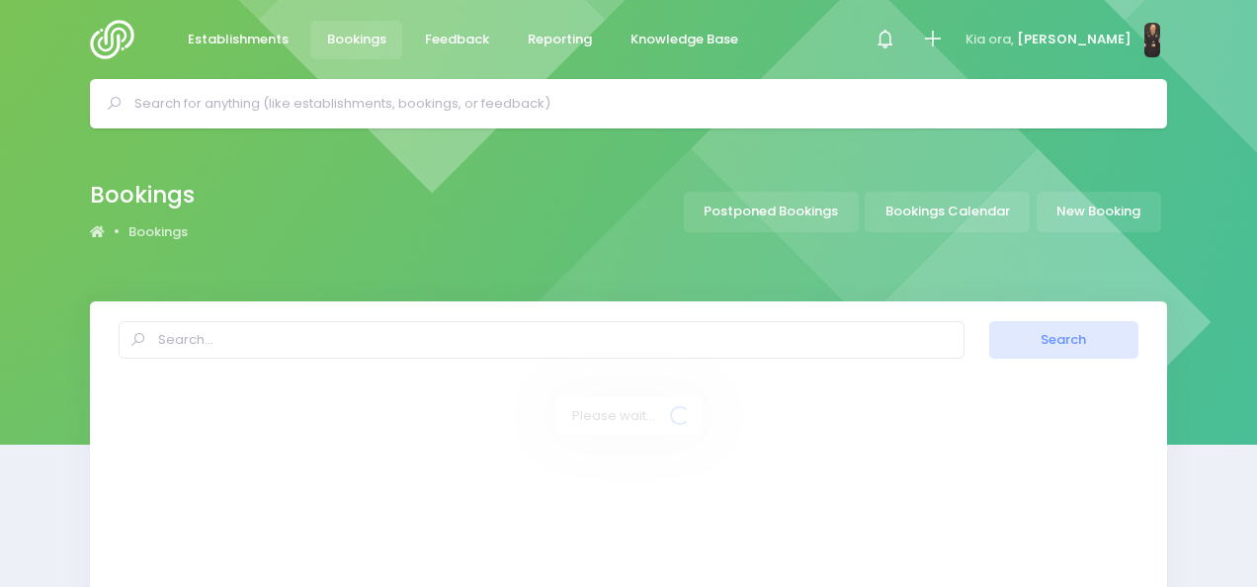
select select "20"
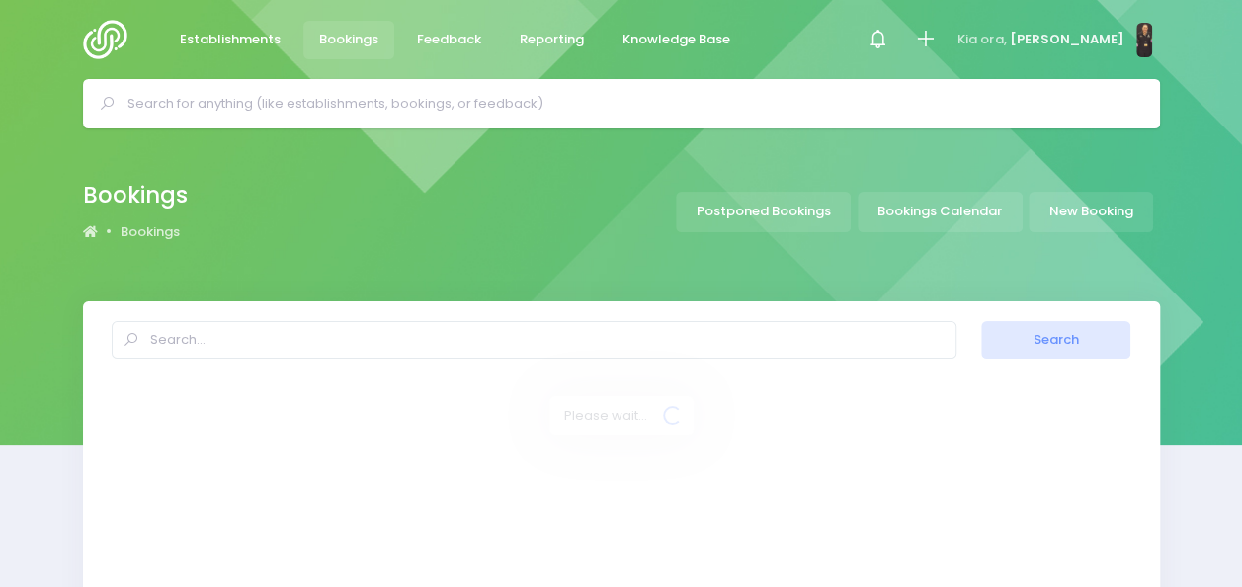
select select "20"
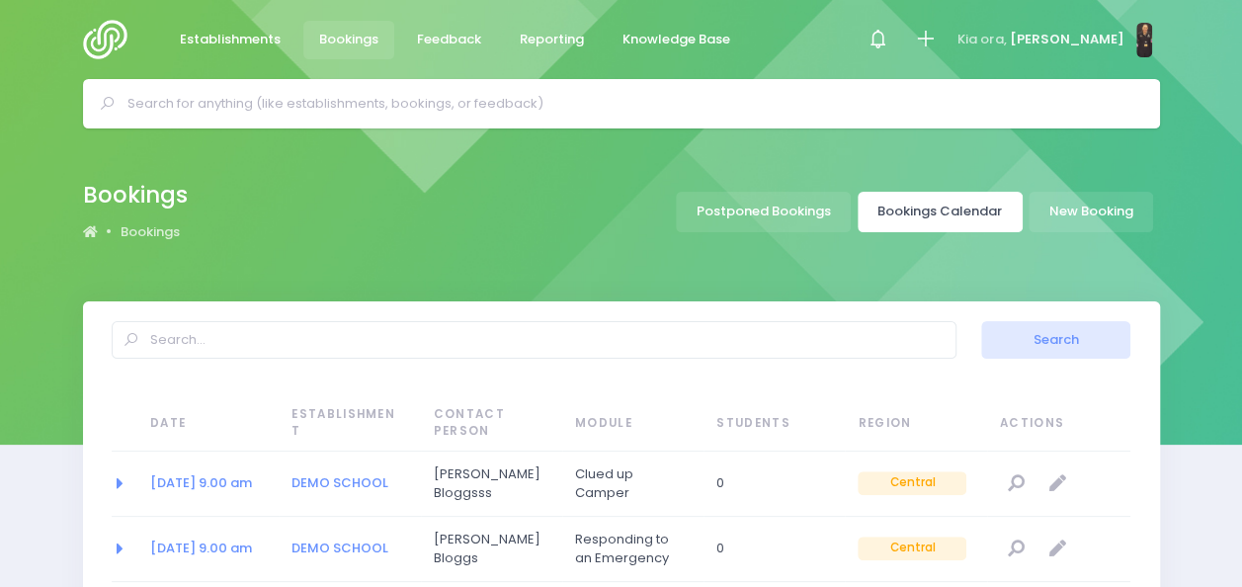
click at [907, 212] on link "Bookings Calendar" at bounding box center [940, 212] width 165 height 41
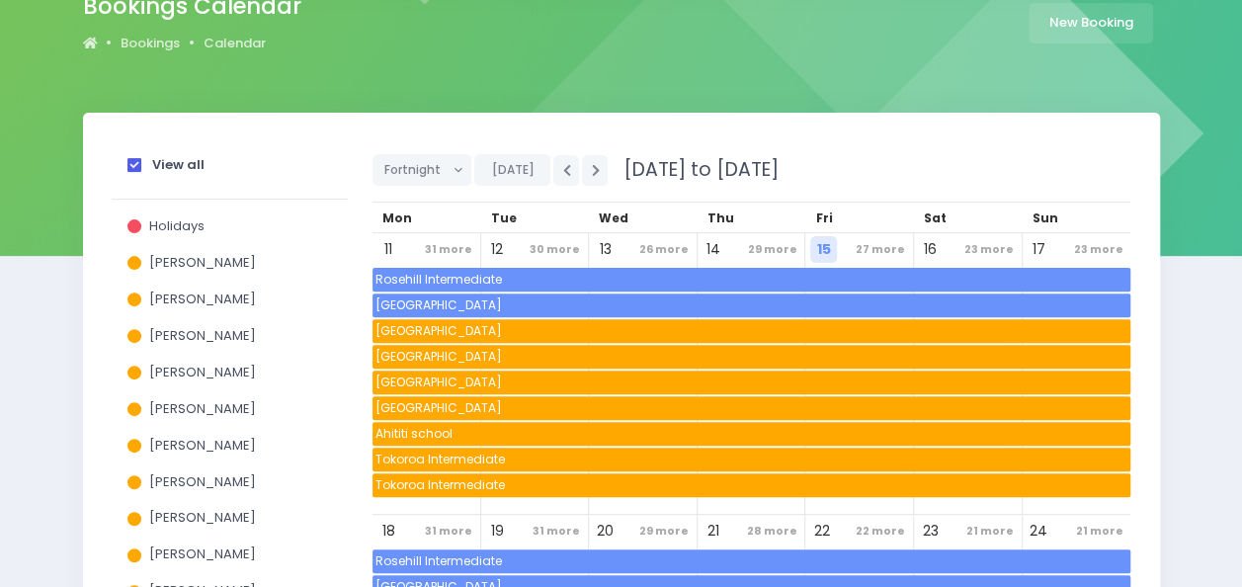
scroll to position [192, 0]
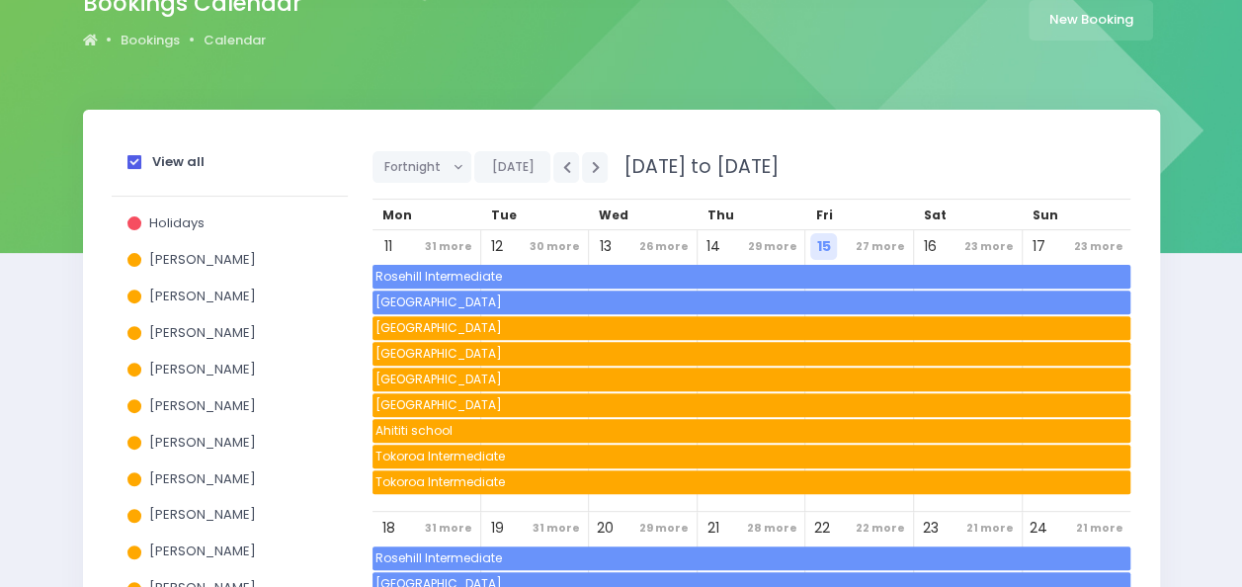
click at [137, 164] on span at bounding box center [135, 162] width 14 height 14
click at [0, 0] on input "View all" at bounding box center [0, 0] width 0 height 0
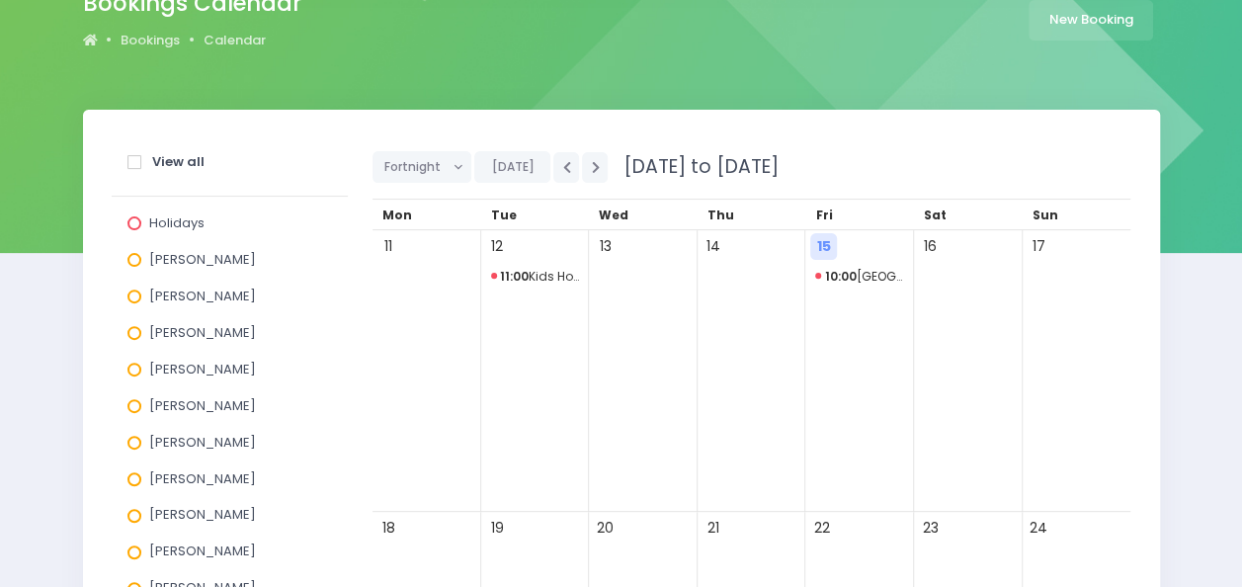
click at [131, 263] on span at bounding box center [135, 260] width 14 height 14
click at [0, 0] on input "[PERSON_NAME]" at bounding box center [0, 0] width 0 height 0
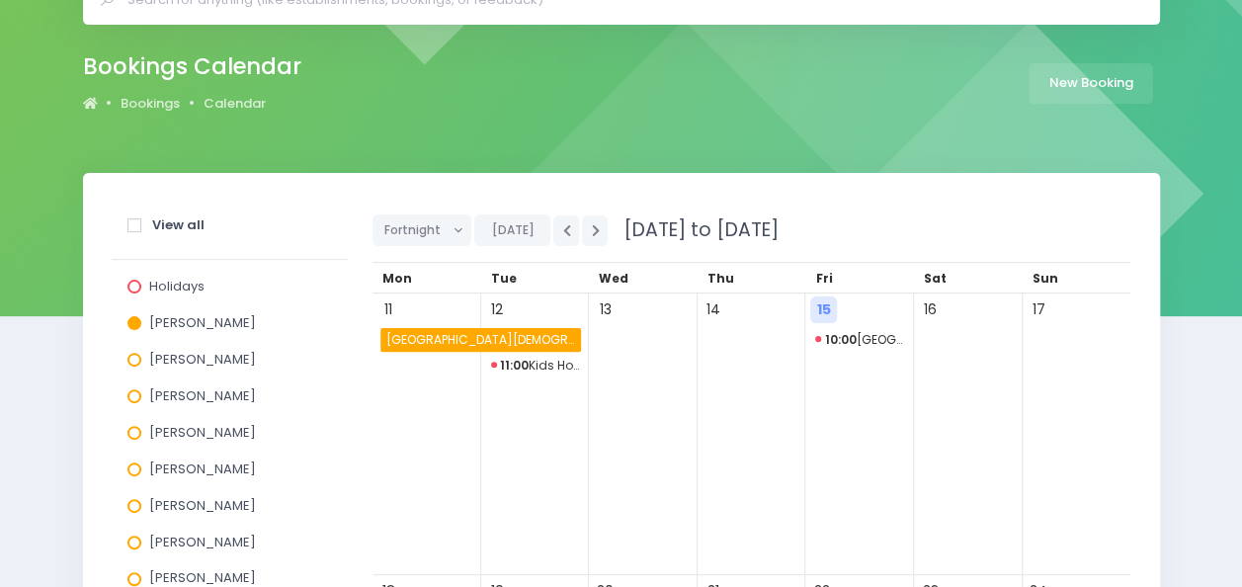
scroll to position [113, 0]
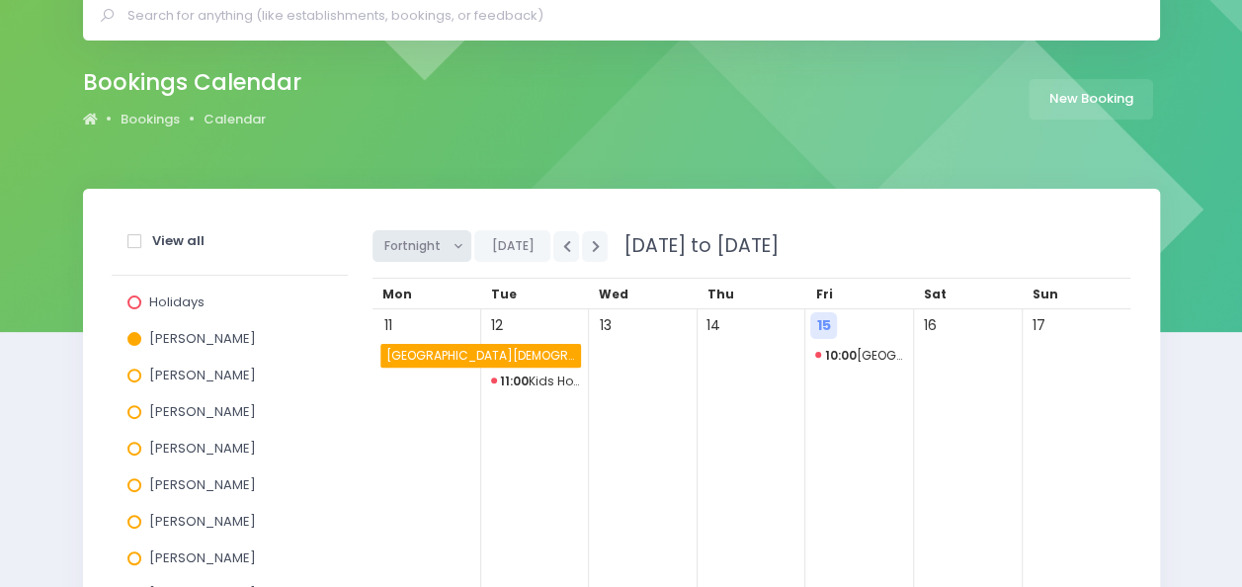
click at [470, 251] on button "Fortnight" at bounding box center [423, 246] width 100 height 32
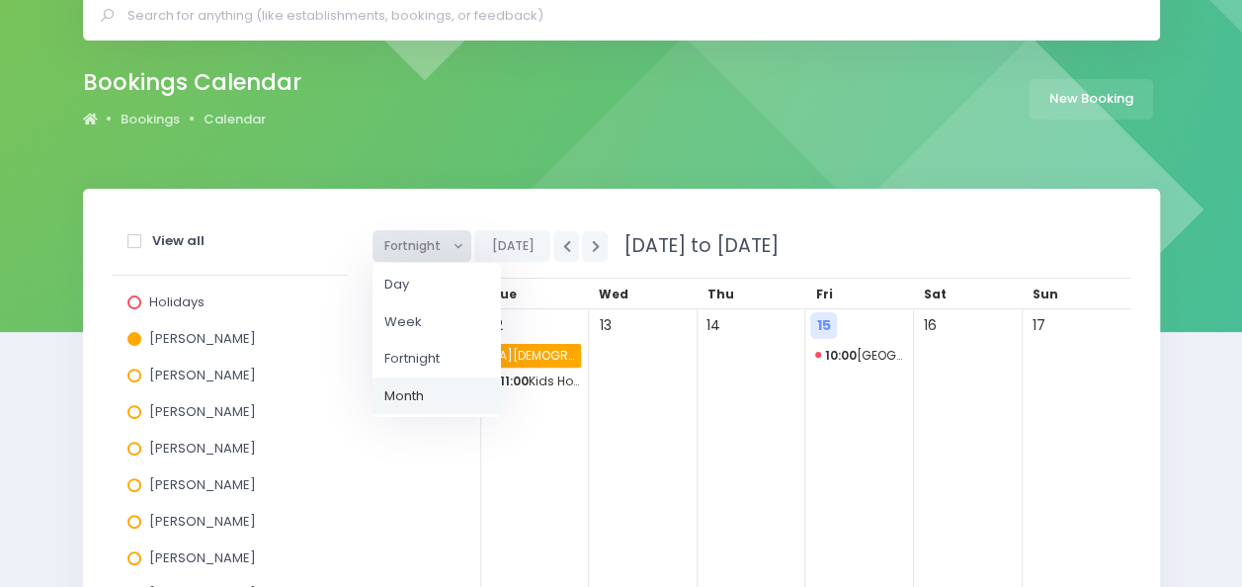
click at [431, 403] on link "Month" at bounding box center [437, 397] width 128 height 38
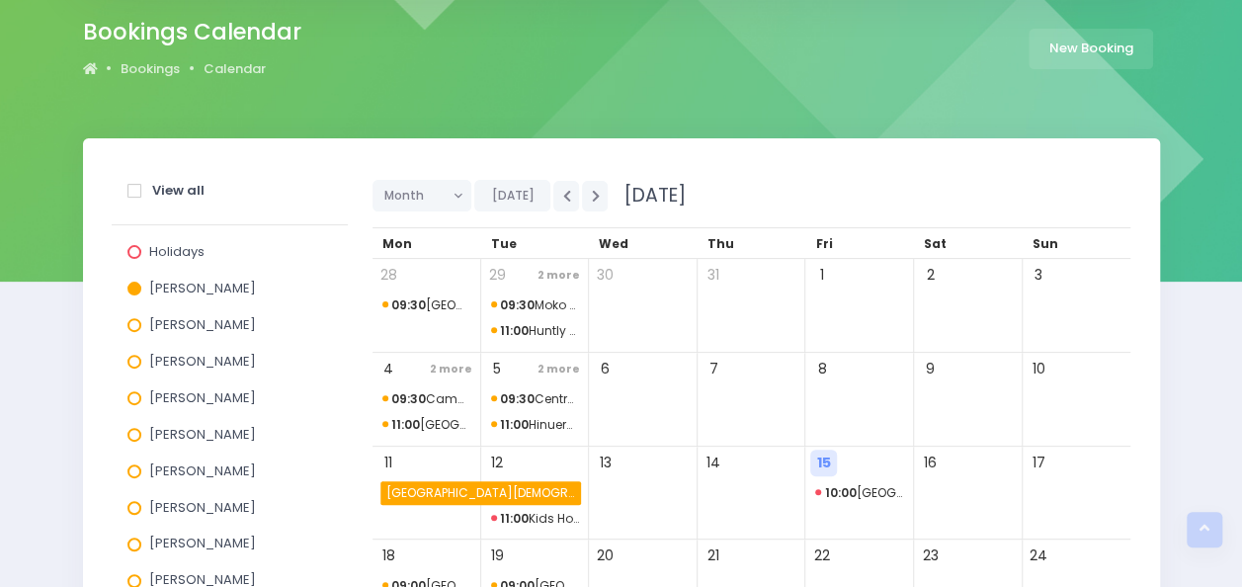
scroll to position [162, 0]
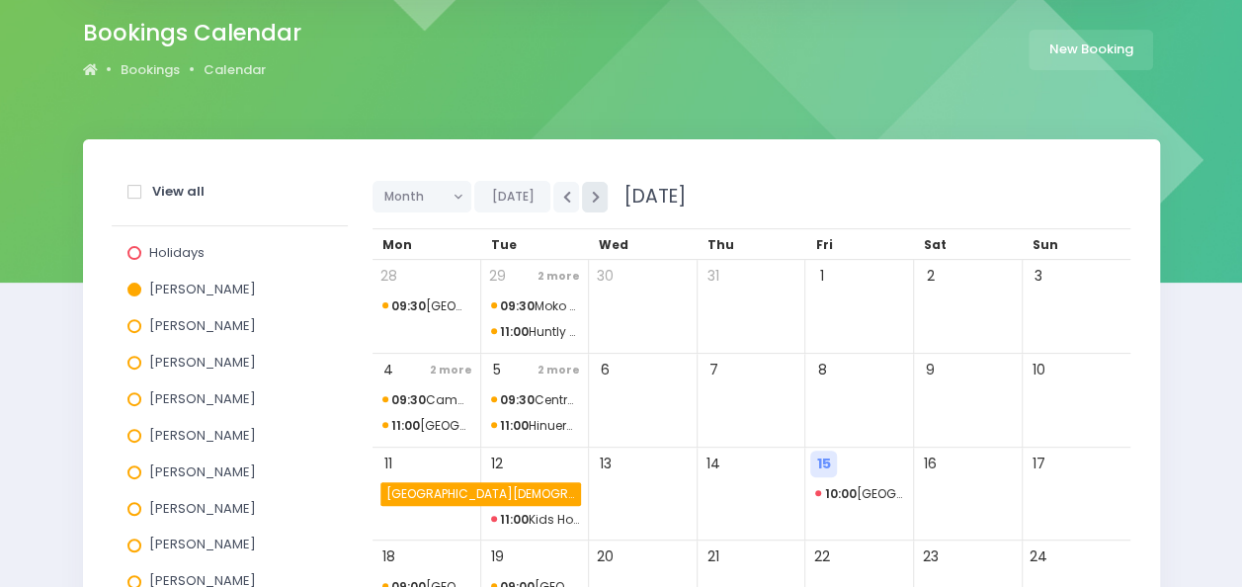
click at [593, 196] on icon "button" at bounding box center [595, 197] width 8 height 13
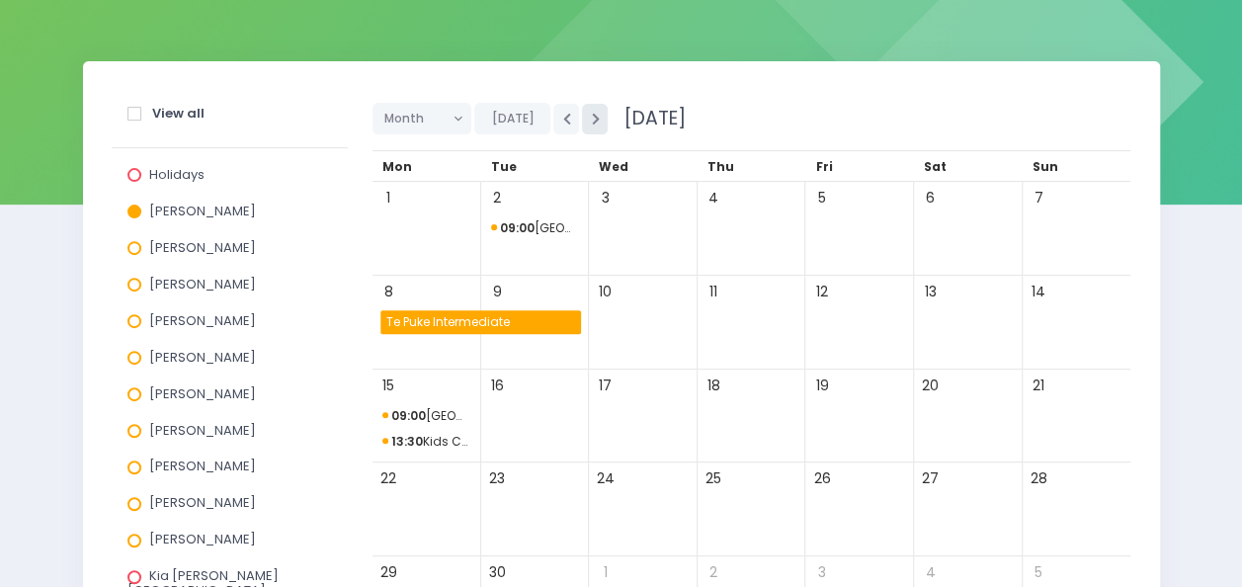
scroll to position [239, 0]
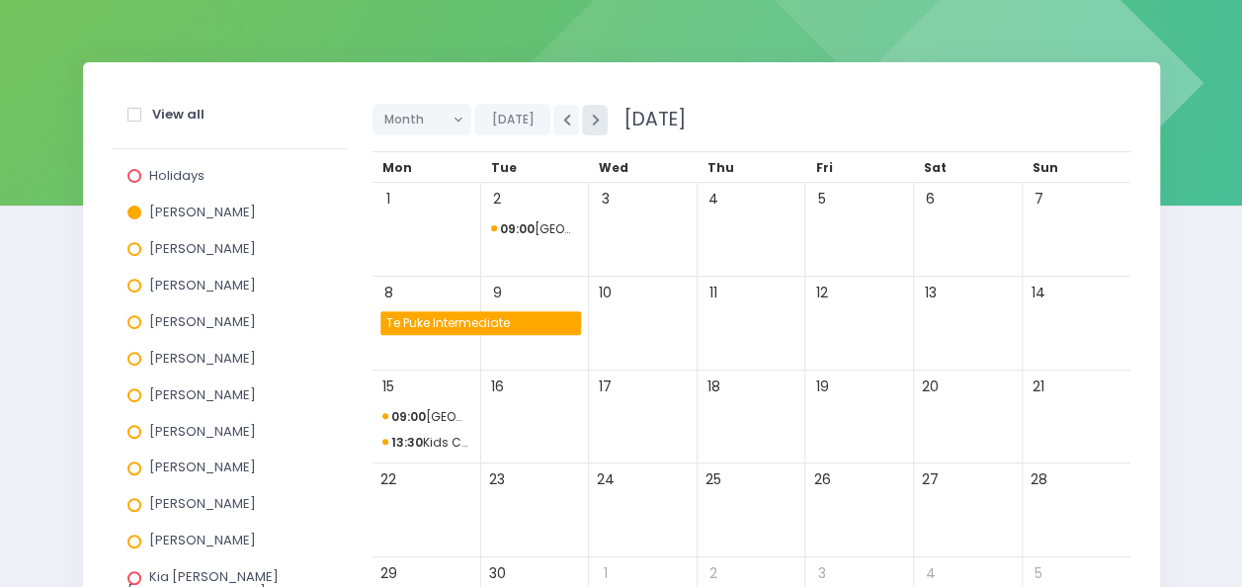
click at [591, 119] on icon "button" at bounding box center [595, 120] width 8 height 13
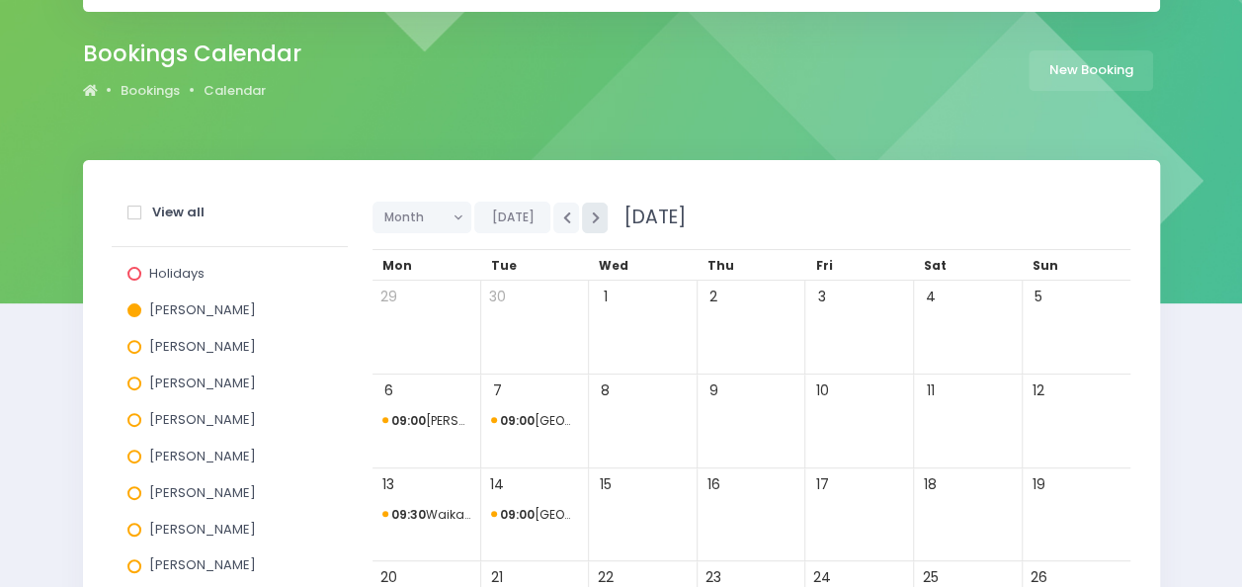
scroll to position [139, 0]
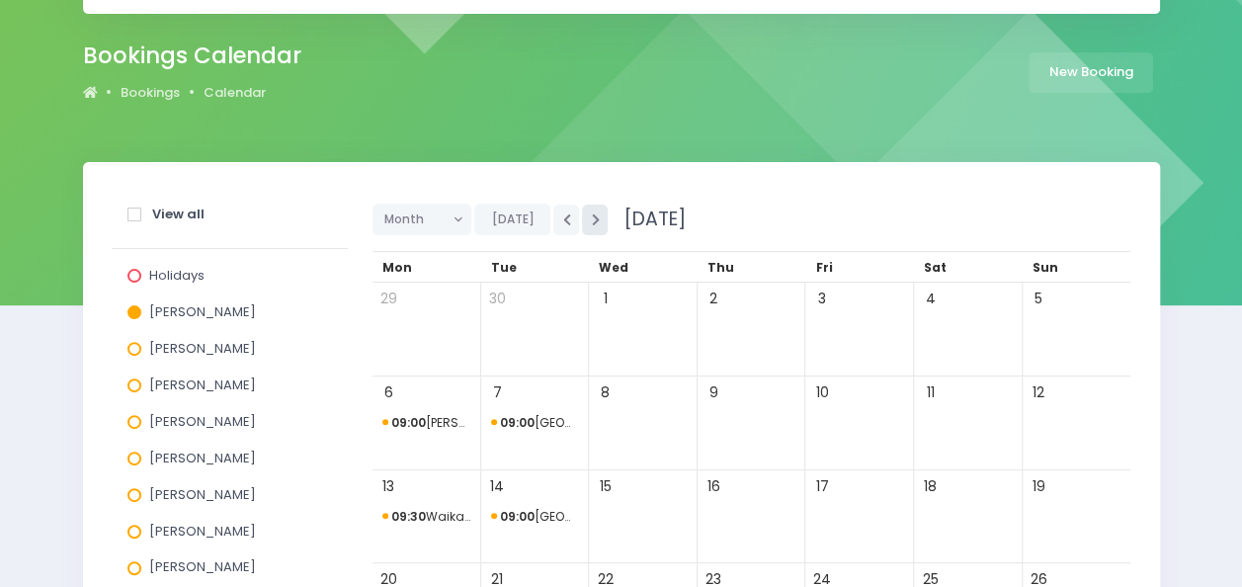
click at [591, 221] on icon "button" at bounding box center [595, 220] width 8 height 13
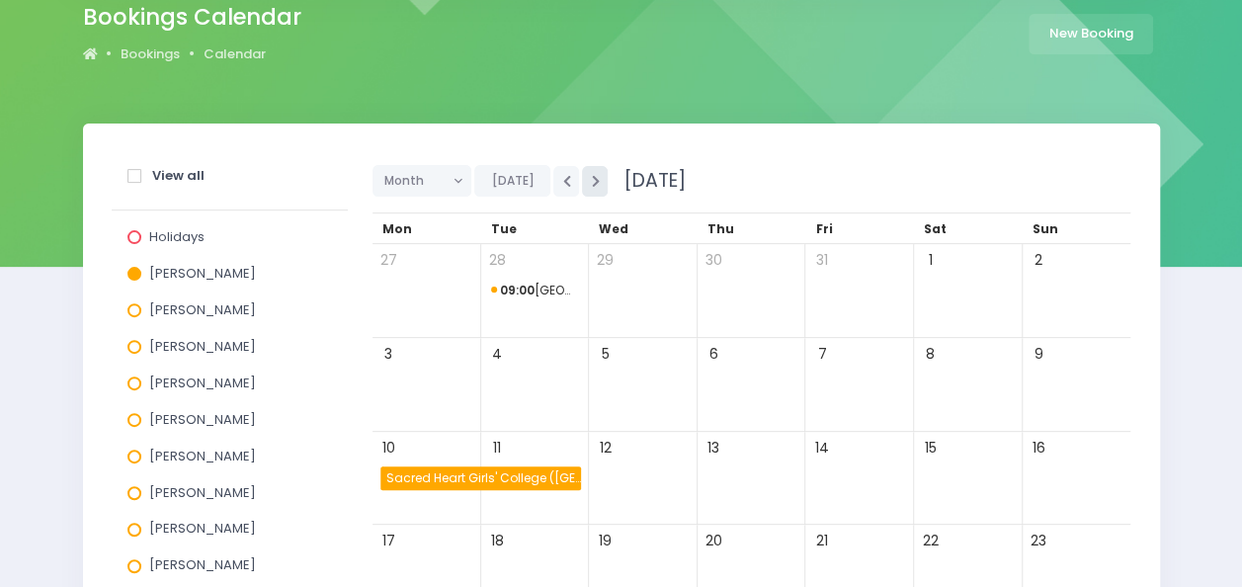
scroll to position [175, 0]
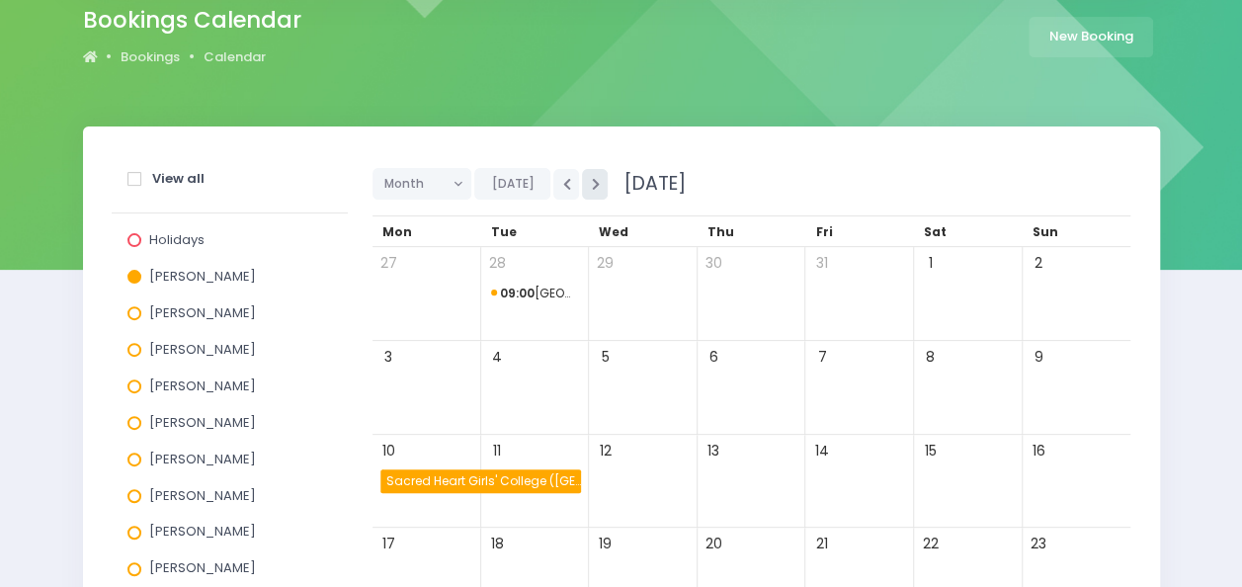
click at [591, 182] on icon "button" at bounding box center [595, 184] width 8 height 13
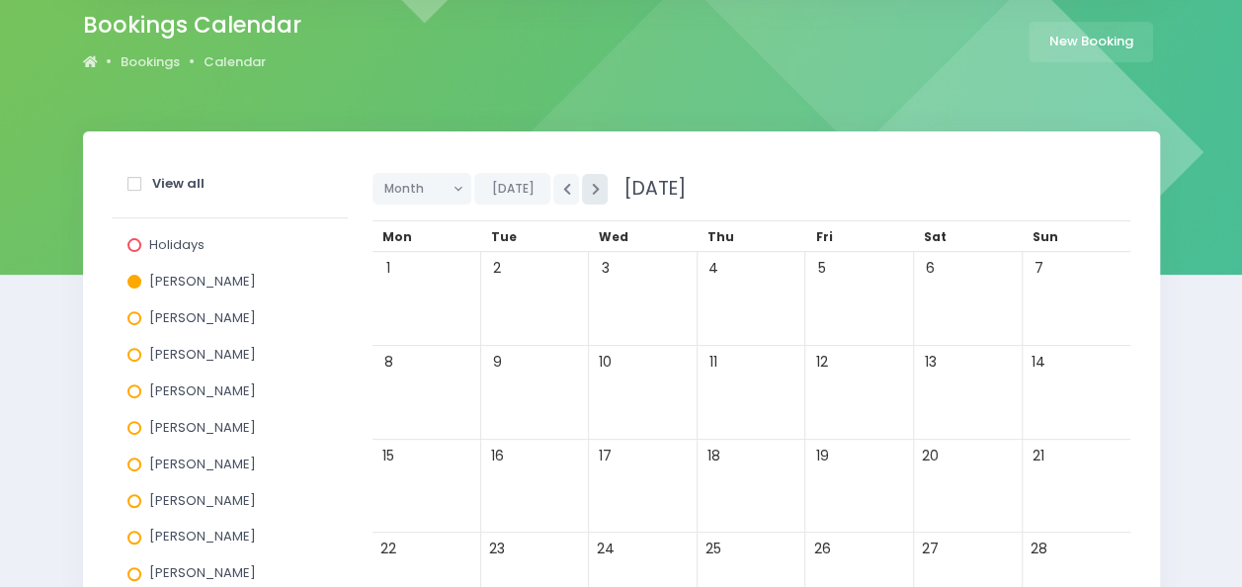
scroll to position [166, 0]
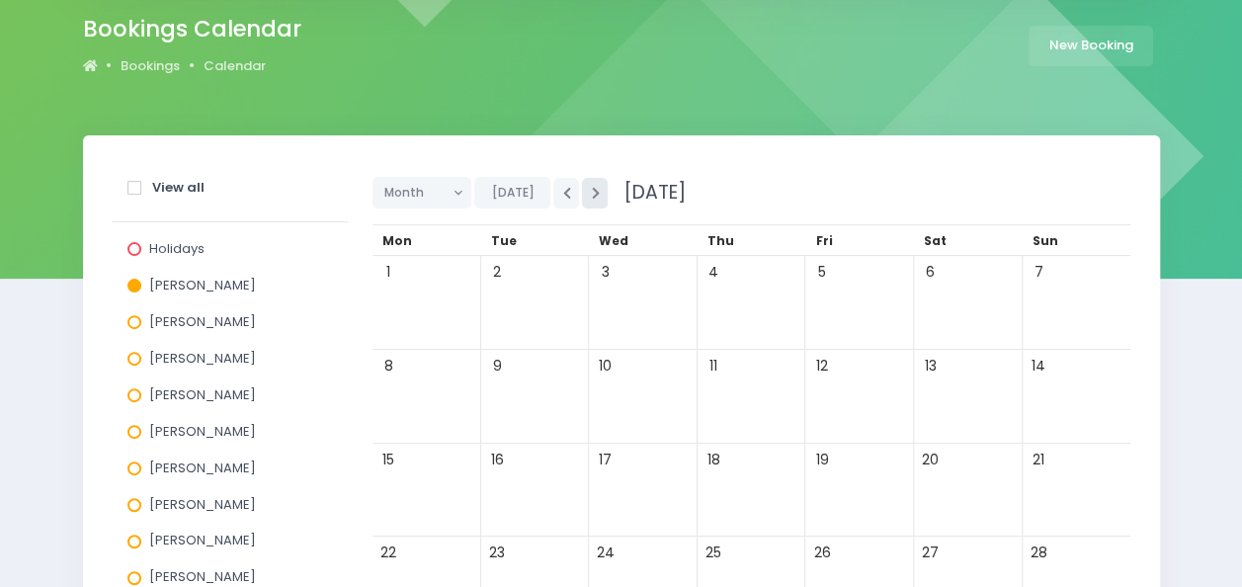
click at [593, 187] on button "button" at bounding box center [595, 193] width 26 height 31
